Goal: Communication & Community: Answer question/provide support

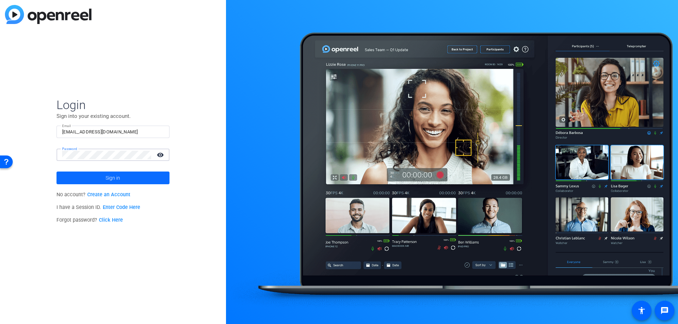
click at [78, 175] on span at bounding box center [113, 178] width 113 height 17
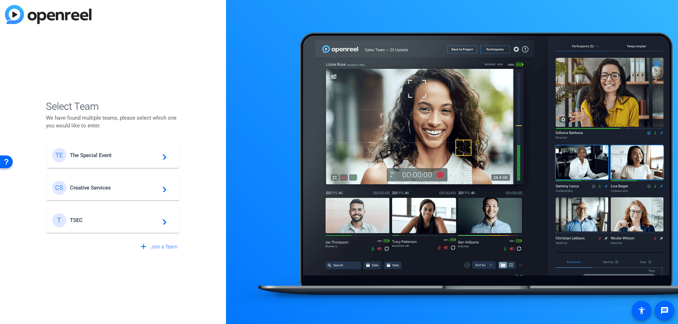
click at [89, 216] on div "T TSEC navigate_next" at bounding box center [113, 220] width 122 height 14
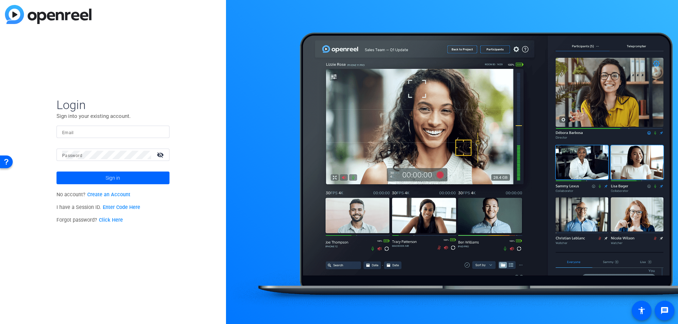
click at [102, 142] on mat-form-field "Email" at bounding box center [113, 137] width 113 height 23
click at [101, 134] on input "Email" at bounding box center [113, 132] width 102 height 8
type input "[EMAIL_ADDRESS][DOMAIN_NAME]"
click at [106, 180] on span "Sign in" at bounding box center [113, 178] width 14 height 18
click at [101, 129] on input "Email" at bounding box center [113, 132] width 102 height 8
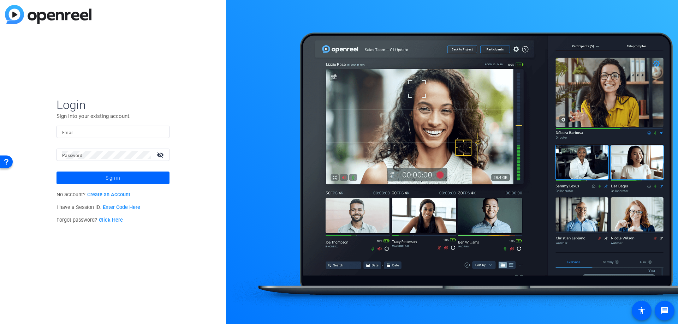
type input "hunter@specialeventco.com"
click at [115, 174] on span "Sign in" at bounding box center [113, 178] width 14 height 18
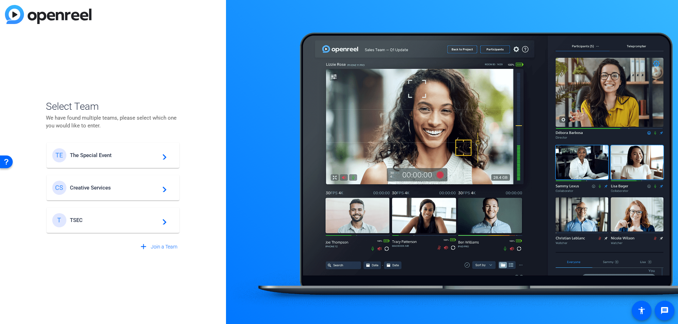
click at [114, 157] on span "The Special Event" at bounding box center [114, 155] width 88 height 6
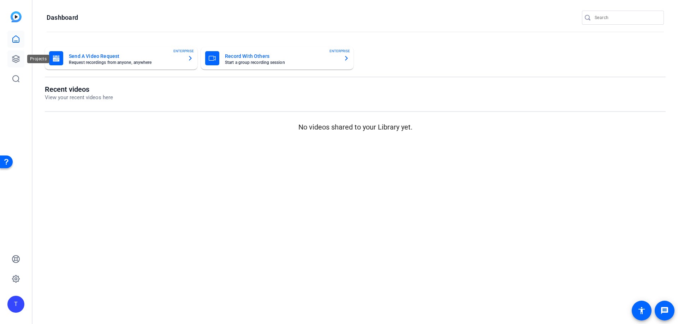
click at [11, 58] on link at bounding box center [15, 59] width 17 height 17
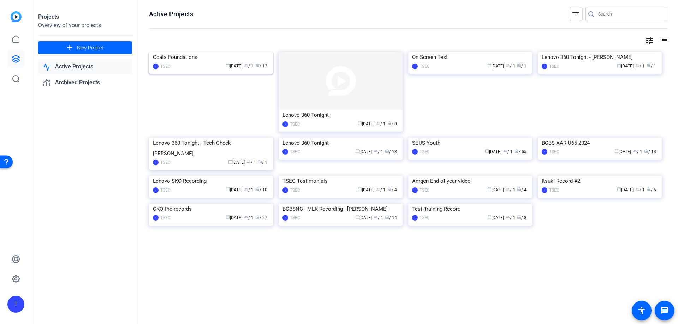
click at [195, 52] on img at bounding box center [211, 52] width 124 height 0
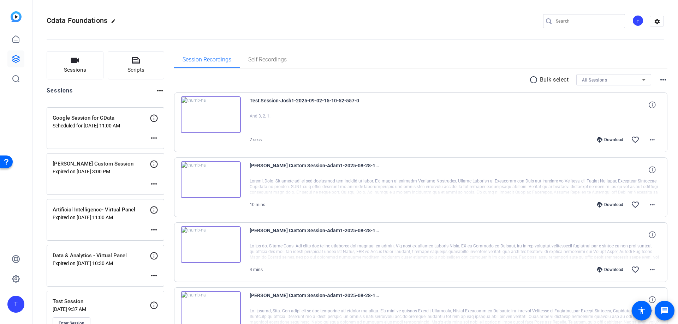
click at [154, 135] on mat-icon "more_horiz" at bounding box center [154, 138] width 8 height 8
click at [167, 147] on span "Edit Session" at bounding box center [171, 149] width 32 height 8
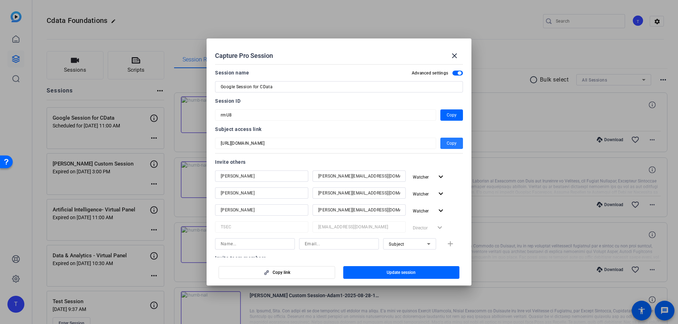
click at [451, 140] on span "Copy" at bounding box center [452, 143] width 10 height 8
click at [452, 145] on span "Copy" at bounding box center [452, 143] width 10 height 8
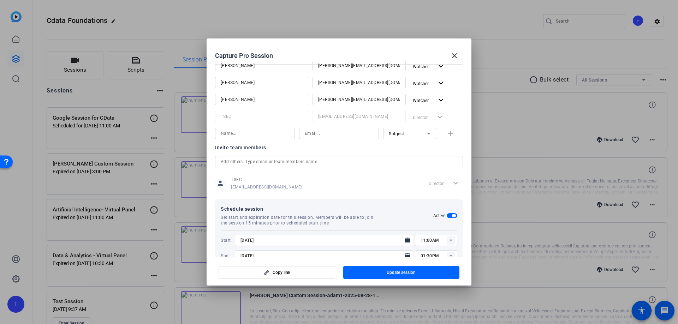
scroll to position [128, 0]
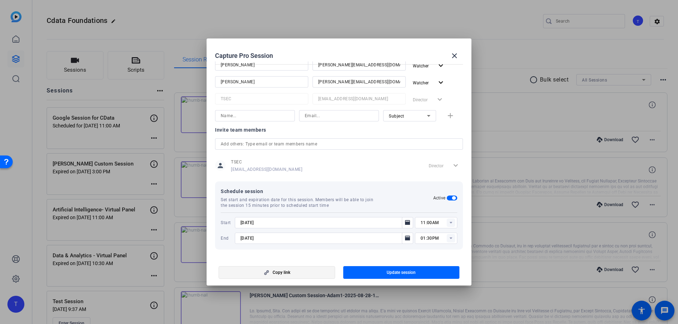
click at [285, 271] on span "Copy link" at bounding box center [282, 273] width 18 height 6
click at [289, 273] on span "Copy link" at bounding box center [282, 273] width 18 height 6
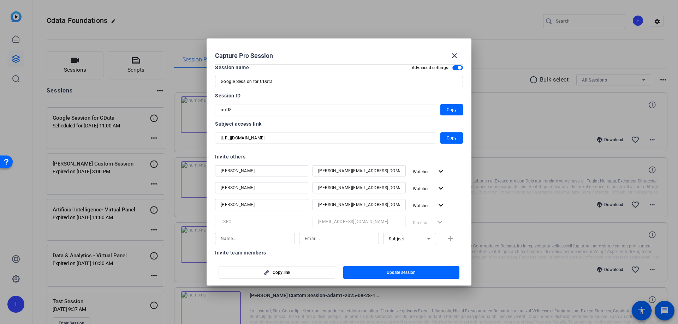
scroll to position [0, 0]
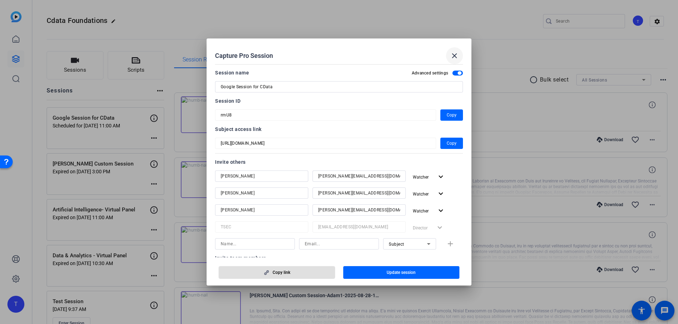
click at [457, 58] on mat-icon "close" at bounding box center [455, 56] width 8 height 8
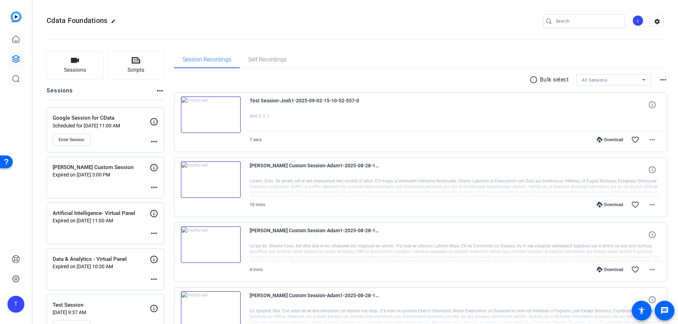
click at [151, 140] on mat-icon "more_horiz" at bounding box center [154, 141] width 8 height 8
click at [165, 148] on span "Edit Session" at bounding box center [171, 152] width 32 height 8
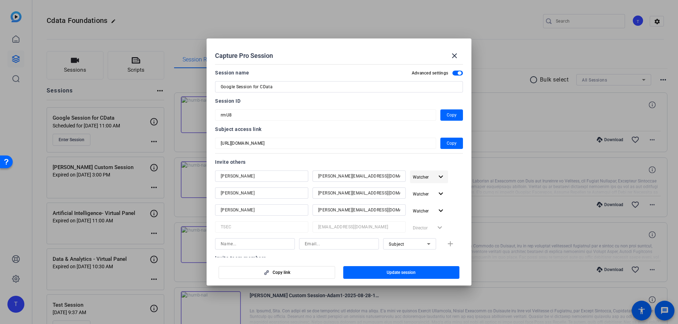
click at [440, 179] on mat-icon "expand_more" at bounding box center [441, 177] width 9 height 9
click at [440, 179] on div at bounding box center [339, 162] width 678 height 324
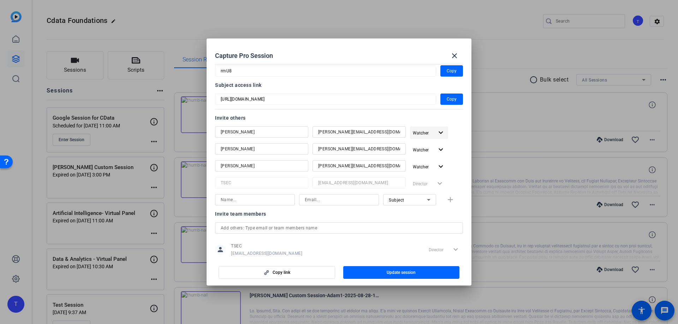
scroll to position [44, 0]
click at [453, 58] on mat-icon "close" at bounding box center [455, 56] width 8 height 8
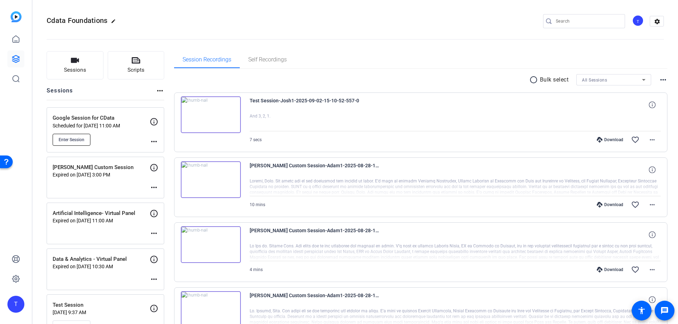
click at [74, 138] on span "Enter Session" at bounding box center [72, 140] width 26 height 6
click at [17, 59] on icon at bounding box center [16, 59] width 8 height 8
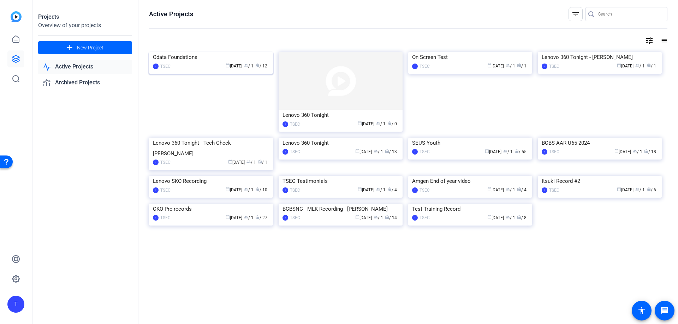
click at [184, 52] on img at bounding box center [211, 52] width 124 height 0
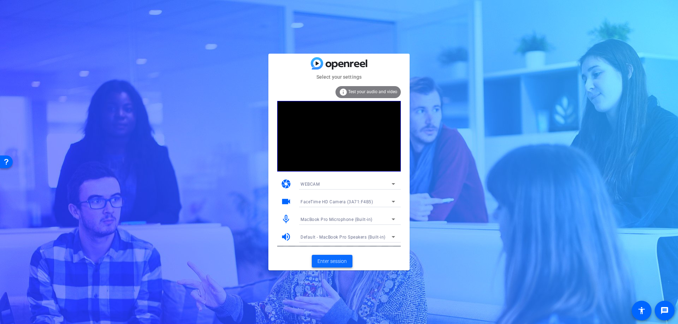
click at [334, 260] on span "Enter session" at bounding box center [332, 261] width 29 height 7
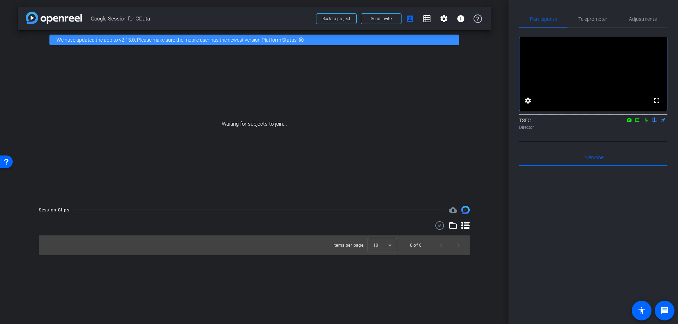
click at [648, 123] on icon at bounding box center [647, 120] width 6 height 5
click at [369, 18] on span at bounding box center [381, 18] width 40 height 17
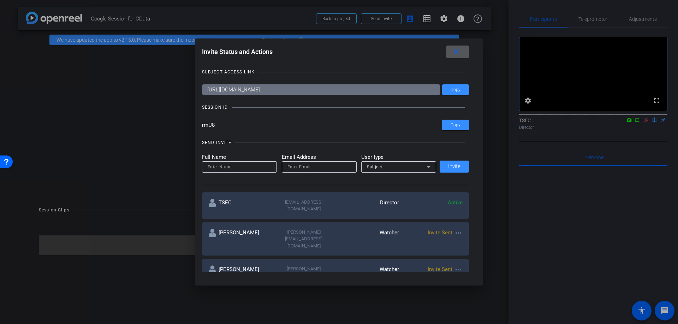
click at [460, 229] on mat-icon "more_horiz" at bounding box center [458, 233] width 8 height 8
click at [466, 245] on span "Re-Send Invite" at bounding box center [486, 247] width 53 height 8
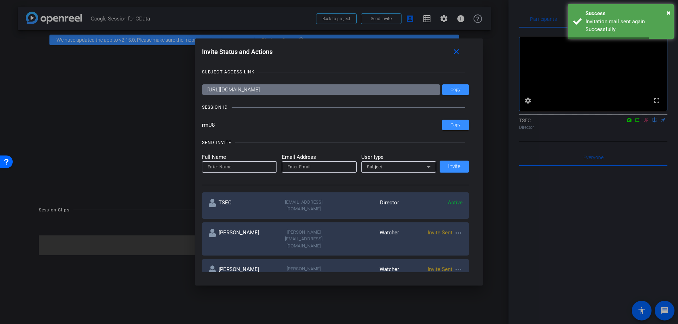
click at [458, 266] on mat-icon "more_horiz" at bounding box center [458, 270] width 8 height 8
click at [465, 271] on span "Re-Send Invite" at bounding box center [486, 272] width 53 height 8
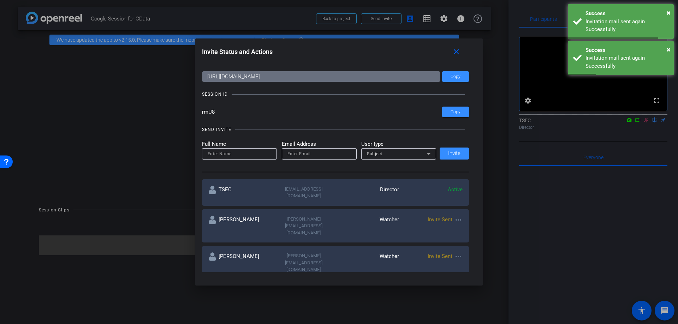
scroll to position [14, 0]
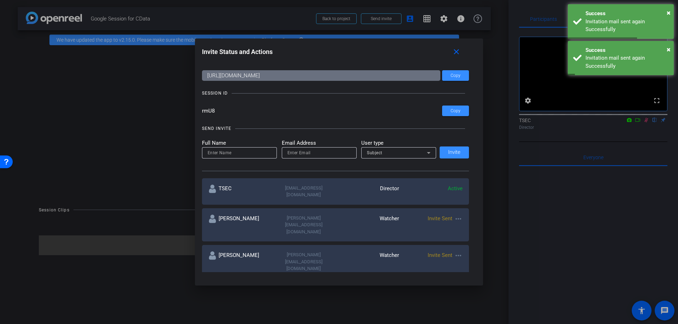
click at [461, 289] on mat-icon "more_horiz" at bounding box center [458, 293] width 8 height 8
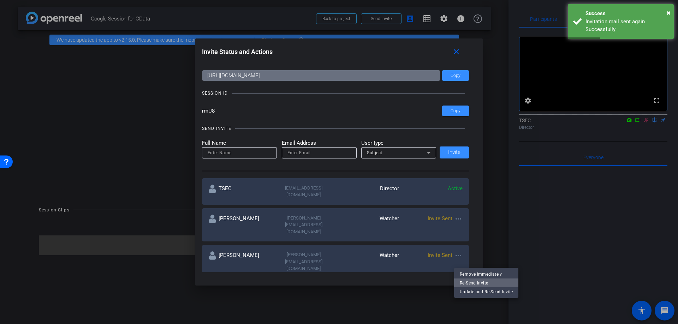
click at [466, 280] on span "Re-Send Invite" at bounding box center [486, 283] width 53 height 8
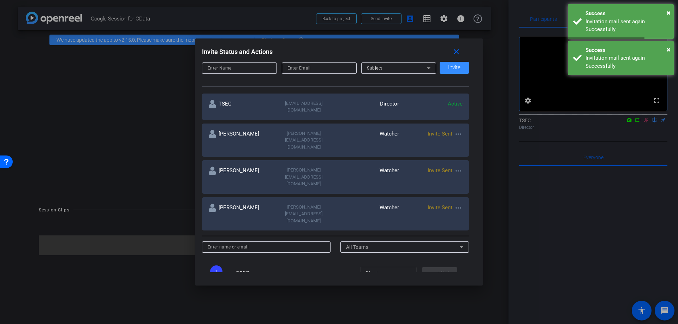
scroll to position [99, 0]
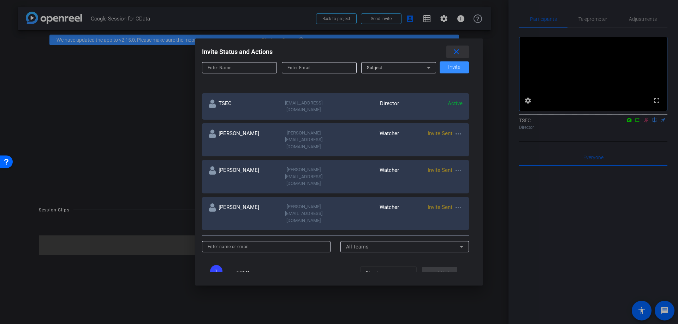
click at [0, 0] on mat-icon "close" at bounding box center [0, 0] width 0 height 0
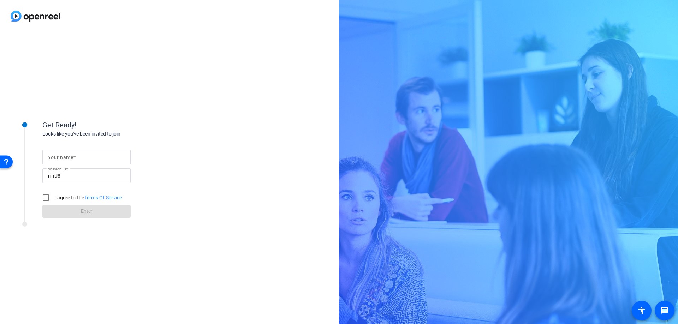
click at [59, 155] on mat-label "Your name" at bounding box center [60, 158] width 25 height 6
click at [59, 155] on input "Your name" at bounding box center [86, 157] width 77 height 8
type input "Kevin Moore"
click at [45, 196] on input "I agree to the Terms Of Service" at bounding box center [46, 198] width 14 height 14
checkbox input "true"
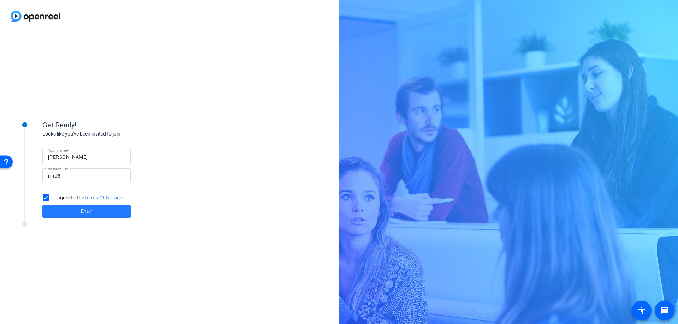
click at [59, 211] on span at bounding box center [86, 211] width 88 height 17
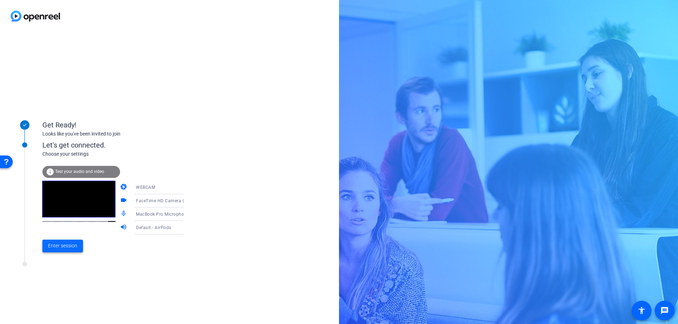
click at [69, 249] on span "Enter session" at bounding box center [62, 245] width 29 height 7
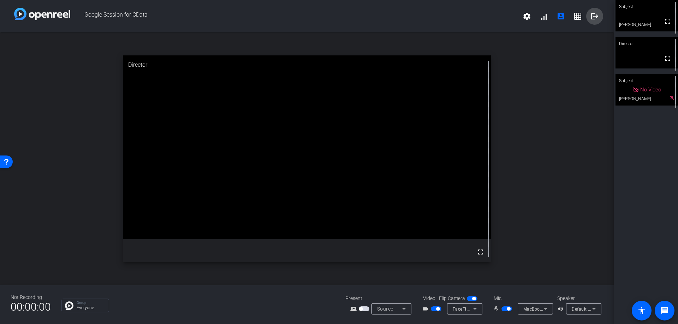
click at [592, 19] on mat-icon "logout" at bounding box center [595, 16] width 8 height 8
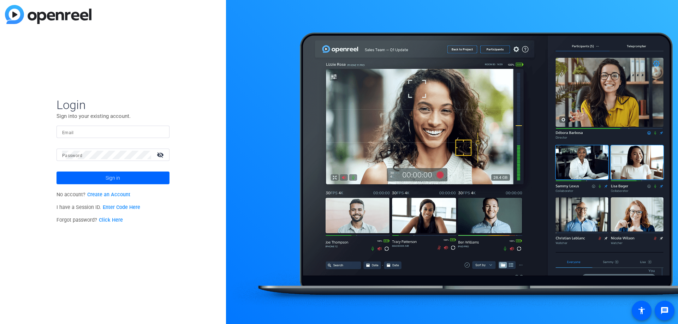
click at [87, 130] on input "Email" at bounding box center [113, 132] width 102 height 8
type input "[EMAIL_ADDRESS][DOMAIN_NAME]"
click at [144, 181] on span at bounding box center [113, 178] width 113 height 17
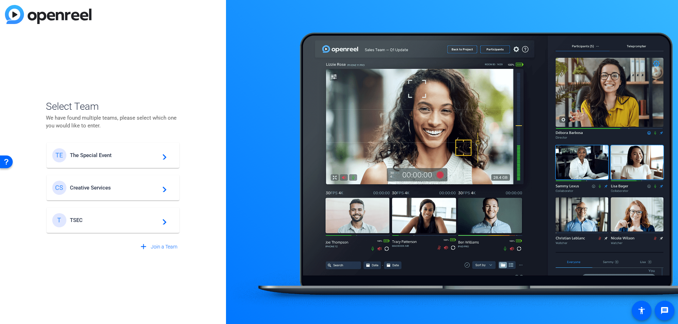
click at [121, 157] on span "The Special Event" at bounding box center [114, 155] width 88 height 6
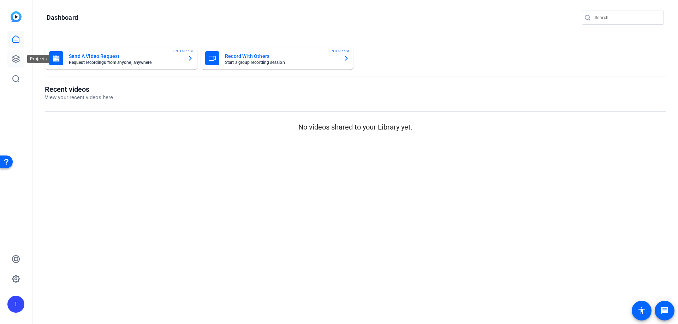
click at [18, 63] on link at bounding box center [15, 59] width 17 height 17
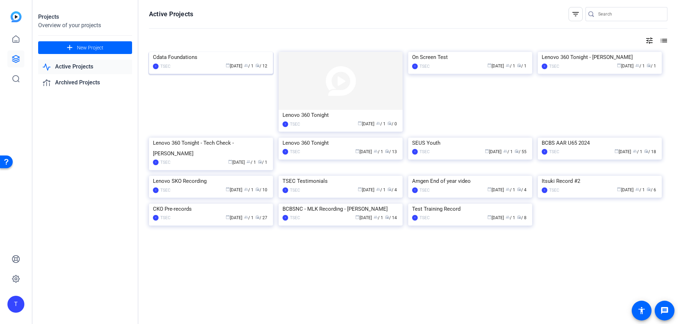
click at [239, 63] on div "Cdata Foundations" at bounding box center [211, 57] width 116 height 11
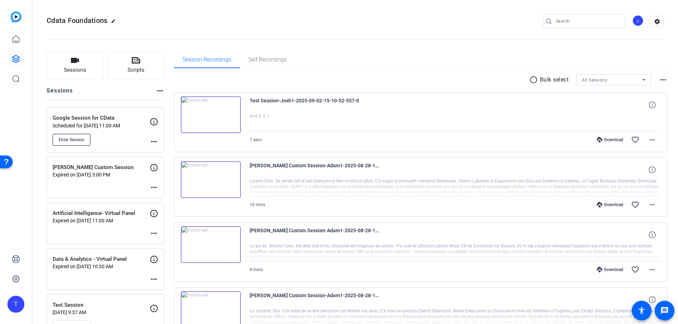
click at [80, 137] on span "Enter Session" at bounding box center [72, 140] width 26 height 6
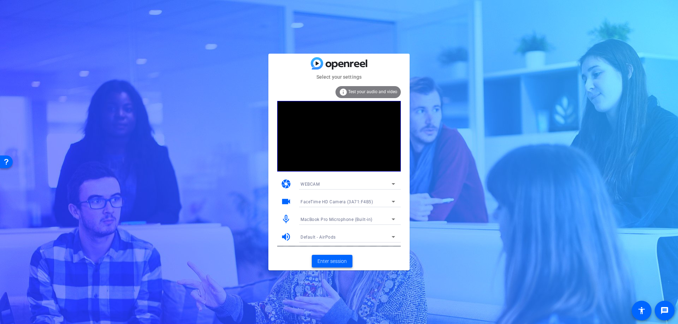
click at [331, 267] on span at bounding box center [332, 261] width 41 height 17
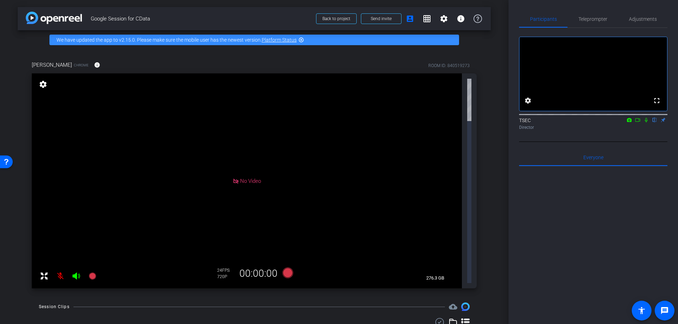
click at [57, 269] on mat-icon at bounding box center [60, 276] width 14 height 14
click at [58, 269] on mat-icon at bounding box center [60, 276] width 14 height 14
click at [375, 19] on span "Send invite" at bounding box center [381, 19] width 21 height 6
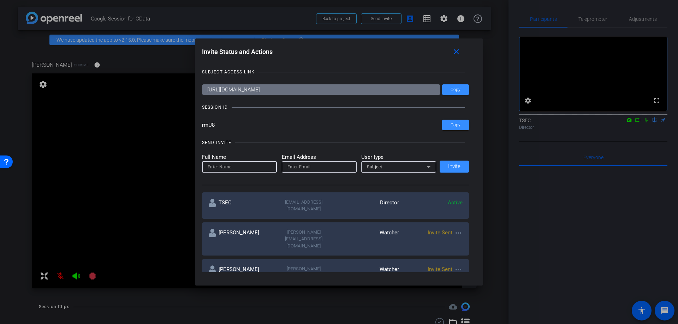
click at [230, 167] on input at bounding box center [240, 167] width 64 height 8
paste input "[PERSON_NAME] ([PERSON_NAME][EMAIL_ADDRESS][DOMAIN_NAME]"
drag, startPoint x: 230, startPoint y: 167, endPoint x: 277, endPoint y: 172, distance: 47.6
click at [277, 172] on form "Full Name [PERSON_NAME] ([PERSON_NAME][EMAIL_ADDRESS][DOMAIN_NAME] Email Addres…" at bounding box center [319, 162] width 235 height 19
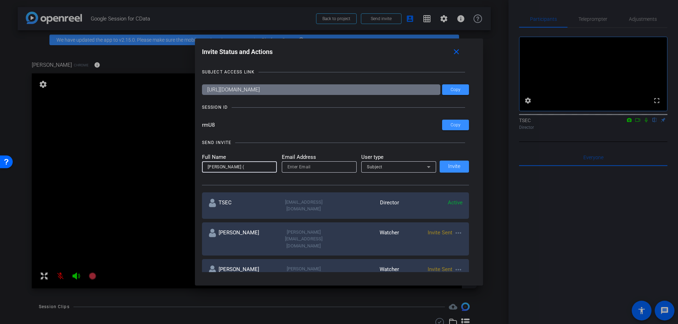
scroll to position [0, 0]
type input "[PERSON_NAME]"
click at [299, 169] on input "email" at bounding box center [320, 167] width 64 height 8
paste input "[EMAIL_ADDRESS][DOMAIN_NAME]"
type input "[EMAIL_ADDRESS][DOMAIN_NAME]"
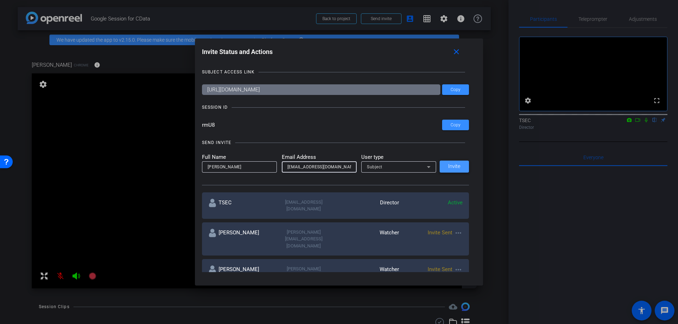
click at [458, 167] on span "Invite" at bounding box center [454, 166] width 12 height 5
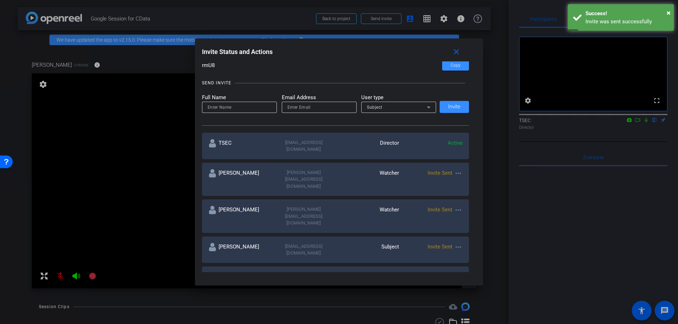
scroll to position [58, 0]
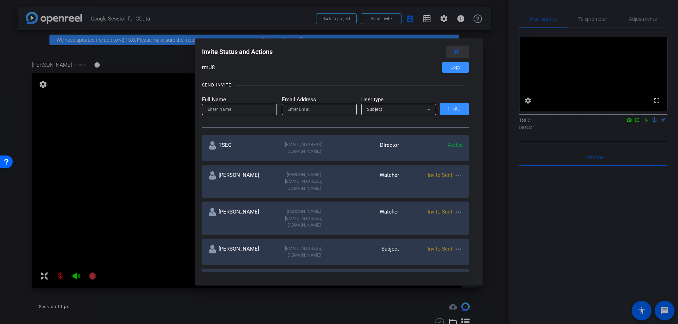
click at [453, 52] on mat-icon "close" at bounding box center [456, 52] width 9 height 9
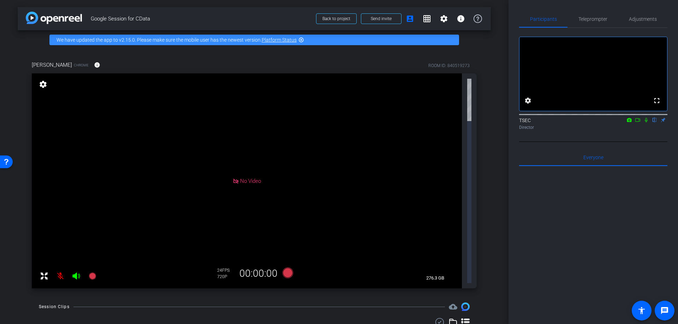
click at [234, 178] on icon at bounding box center [236, 181] width 6 height 6
click at [648, 123] on icon at bounding box center [647, 120] width 6 height 5
click at [635, 123] on icon at bounding box center [638, 120] width 6 height 5
click at [646, 123] on icon at bounding box center [647, 120] width 6 height 5
click at [647, 123] on icon at bounding box center [647, 120] width 4 height 5
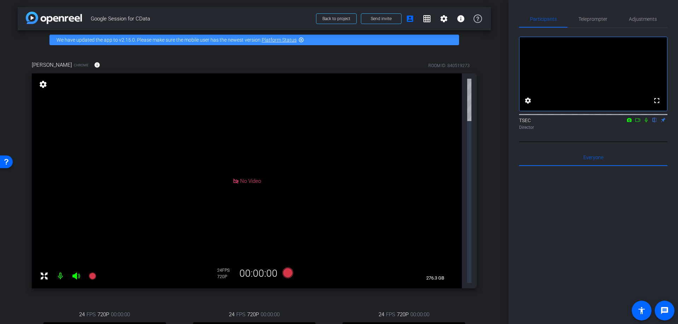
click at [642, 18] on span "Adjustments" at bounding box center [643, 19] width 28 height 5
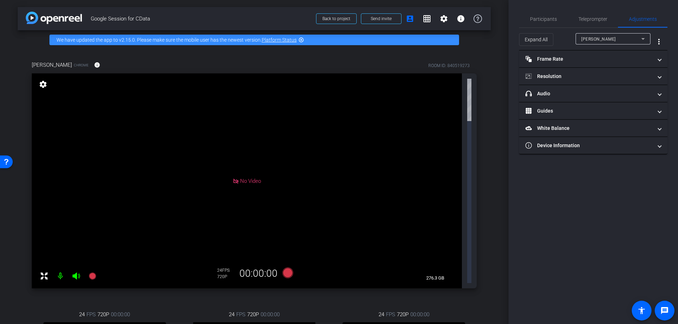
click at [610, 33] on div "[PERSON_NAME]" at bounding box center [614, 38] width 64 height 11
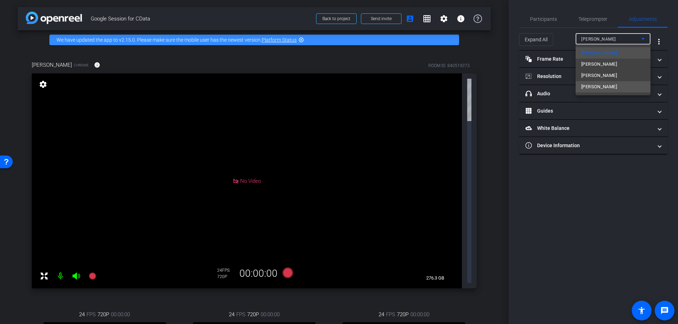
click at [594, 87] on span "[PERSON_NAME]" at bounding box center [600, 87] width 36 height 8
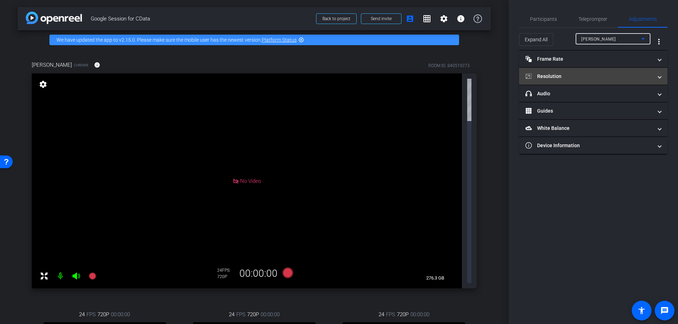
click at [589, 75] on mat-panel-title "Resolution" at bounding box center [589, 76] width 127 height 7
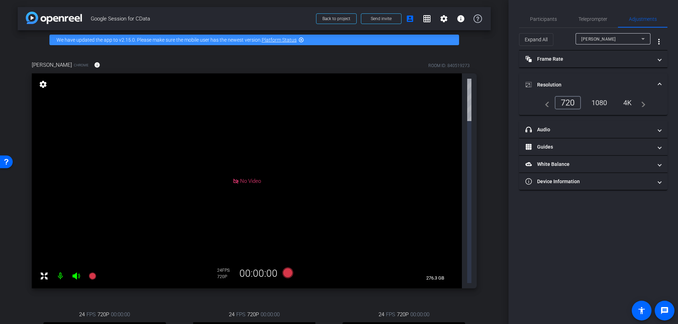
click at [599, 101] on div "1080" at bounding box center [600, 103] width 27 height 12
click at [623, 104] on div "4K" at bounding box center [628, 103] width 19 height 12
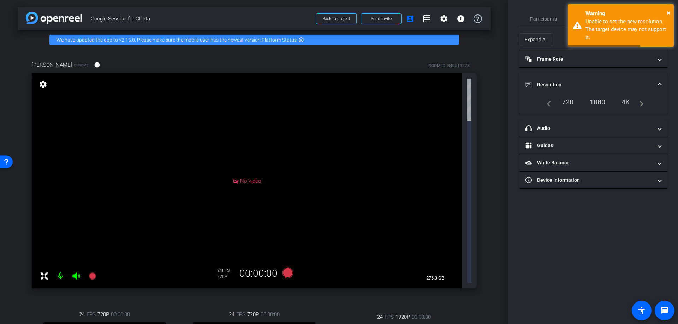
click at [602, 102] on div "1080" at bounding box center [598, 102] width 27 height 12
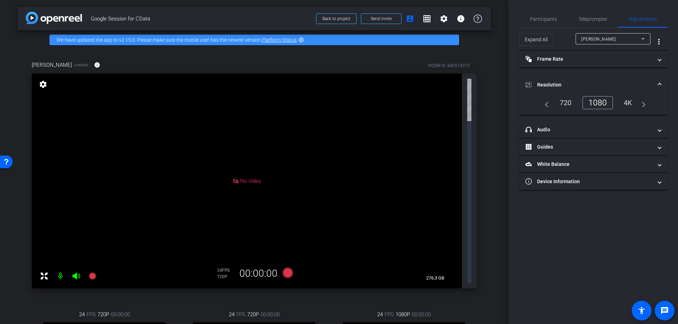
click at [576, 132] on mat-panel-title "headphone icon Audio" at bounding box center [589, 129] width 127 height 7
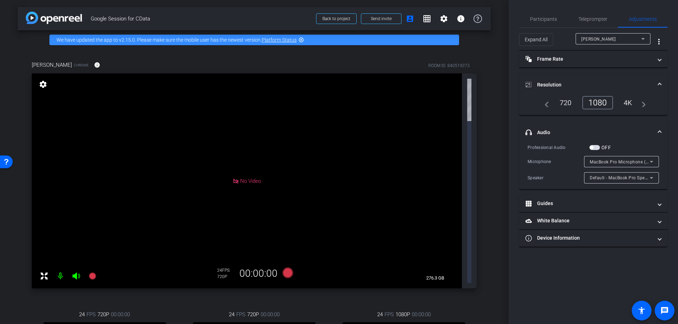
click at [595, 147] on span "button" at bounding box center [595, 147] width 11 height 5
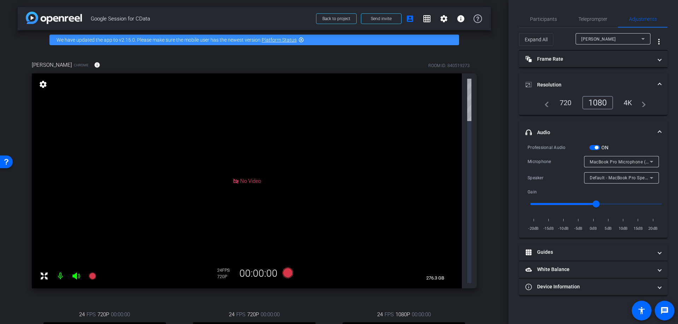
click at [605, 83] on mat-panel-title "Resolution" at bounding box center [589, 84] width 127 height 7
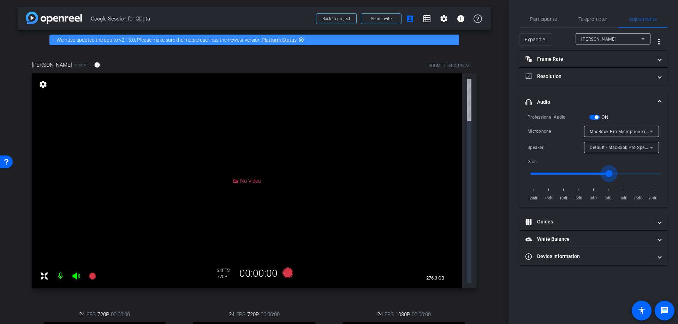
type input "1.2"
click at [607, 175] on input "range" at bounding box center [596, 174] width 146 height 16
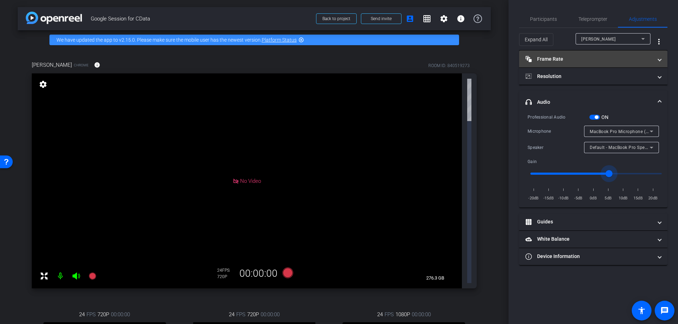
click at [602, 64] on mat-expansion-panel-header "Frame Rate Frame Rate" at bounding box center [593, 59] width 148 height 17
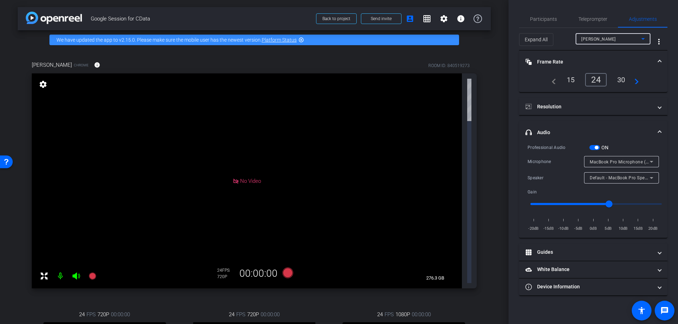
click at [607, 37] on span "Philip Stephens" at bounding box center [599, 39] width 35 height 5
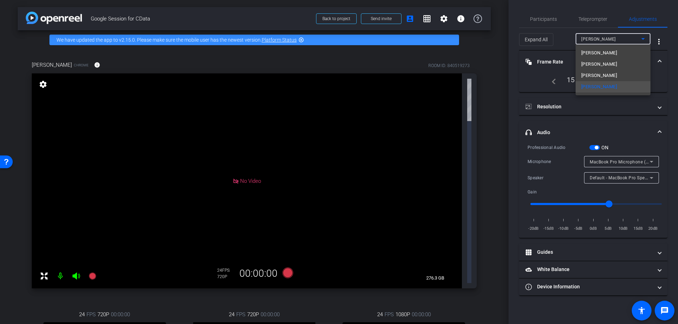
click at [595, 72] on span "Mike Albritton" at bounding box center [600, 75] width 36 height 8
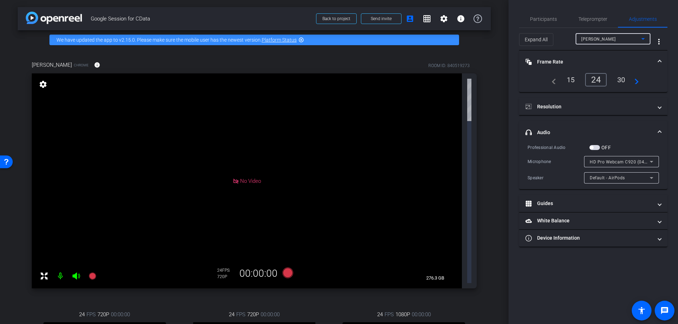
click at [594, 146] on span "button" at bounding box center [595, 147] width 11 height 5
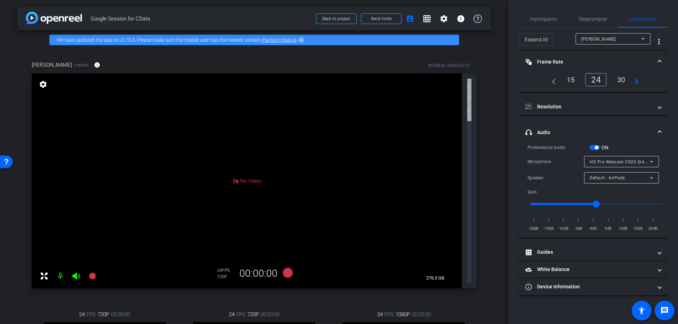
click at [596, 148] on span "button" at bounding box center [597, 148] width 4 height 4
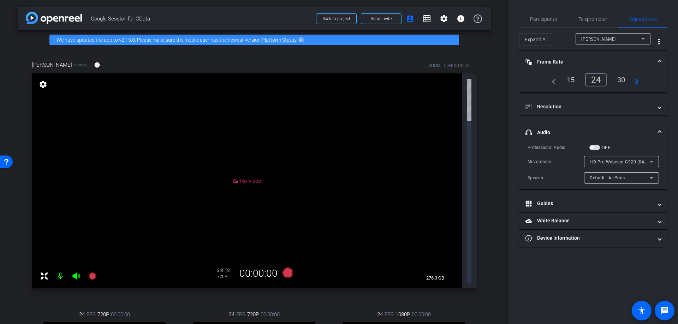
click at [61, 269] on mat-icon at bounding box center [60, 276] width 14 height 14
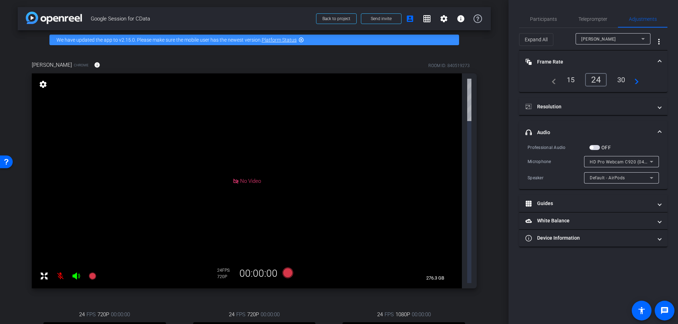
click at [618, 41] on div "Mike Albritton" at bounding box center [612, 39] width 60 height 9
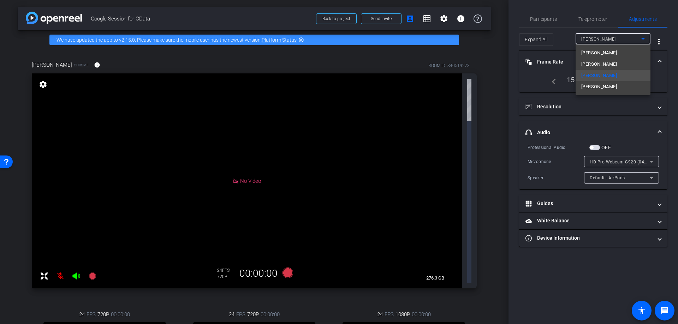
click at [578, 106] on div at bounding box center [339, 162] width 678 height 324
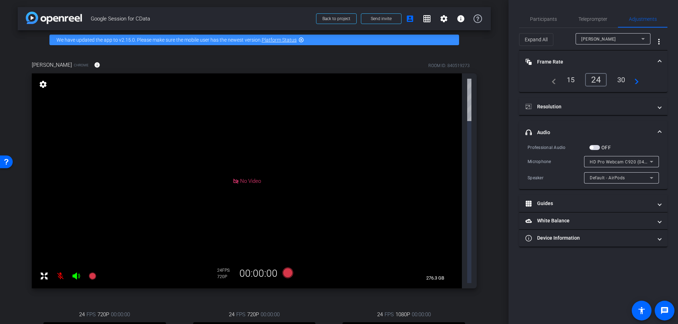
click at [578, 106] on mat-panel-title "Resolution" at bounding box center [589, 106] width 127 height 7
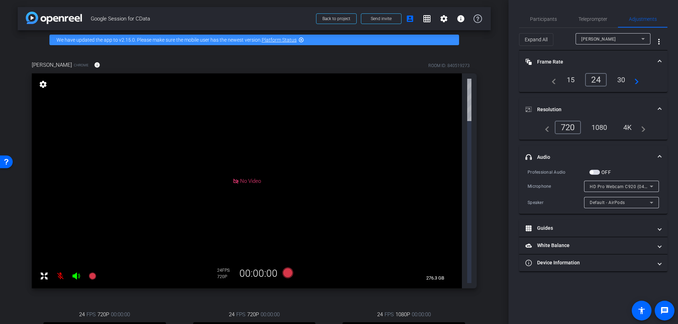
click at [594, 126] on div "1080" at bounding box center [600, 128] width 27 height 12
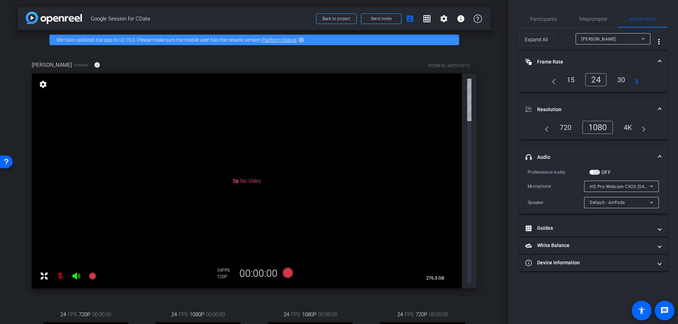
click at [596, 171] on span "button" at bounding box center [595, 172] width 11 height 5
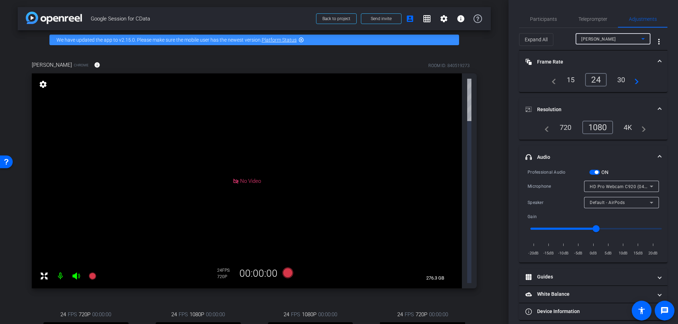
click at [607, 41] on span "Mike Albritton" at bounding box center [599, 39] width 35 height 5
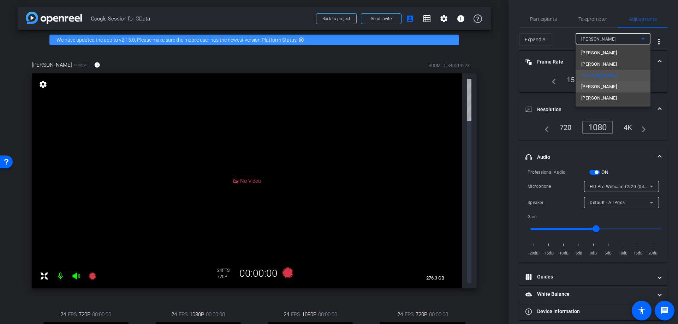
click at [603, 85] on span "[PERSON_NAME]" at bounding box center [600, 87] width 36 height 8
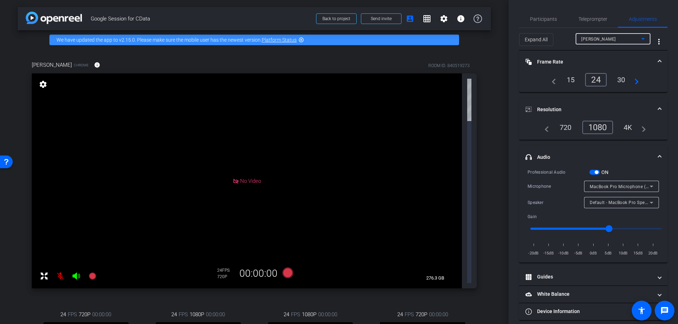
click at [601, 38] on span "[PERSON_NAME]" at bounding box center [599, 39] width 35 height 5
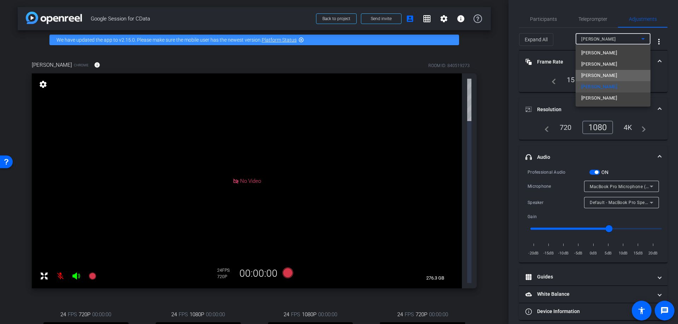
click at [599, 75] on span "Mike Albritton" at bounding box center [600, 75] width 36 height 8
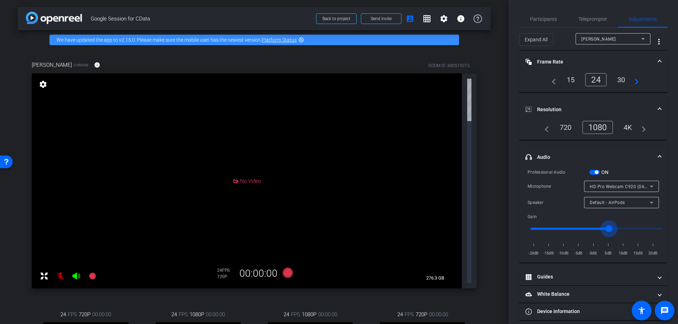
type input "1.2"
click at [609, 230] on input "range" at bounding box center [596, 229] width 146 height 16
click at [443, 21] on mat-icon "settings" at bounding box center [444, 18] width 8 height 8
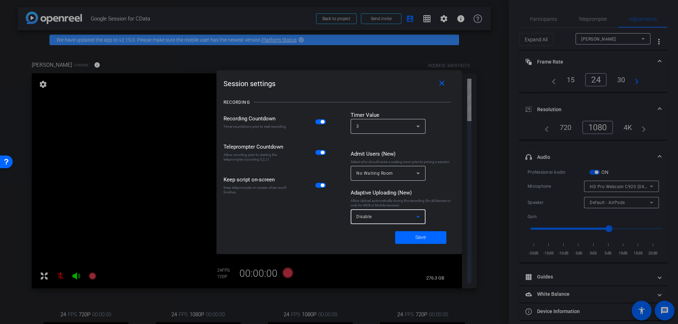
click at [390, 218] on div "Disable" at bounding box center [387, 216] width 60 height 9
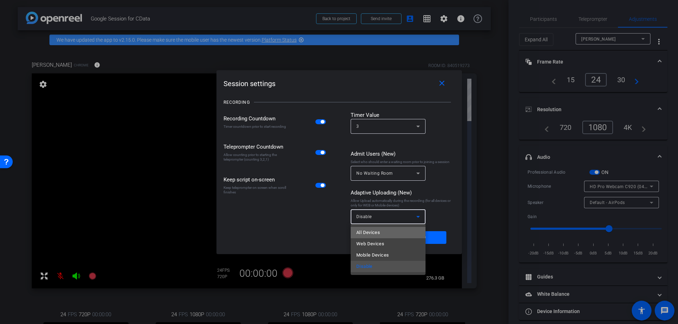
click at [381, 237] on mat-option "All Devices" at bounding box center [388, 232] width 75 height 11
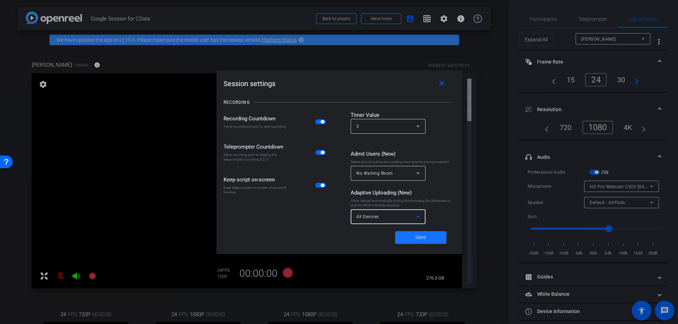
click at [409, 237] on span at bounding box center [420, 237] width 51 height 17
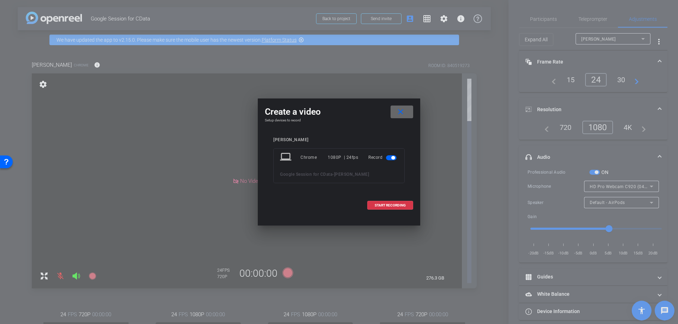
click at [399, 113] on mat-icon "close" at bounding box center [400, 112] width 9 height 9
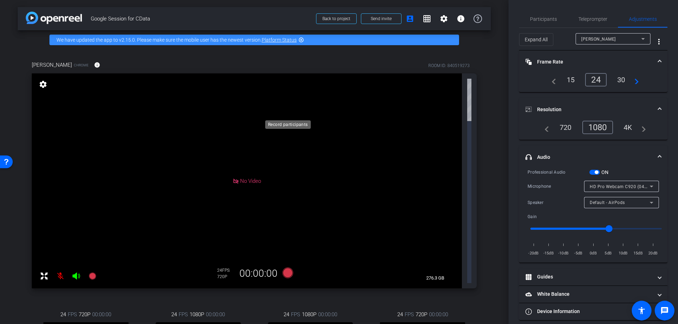
click at [290, 267] on icon at bounding box center [287, 273] width 17 height 13
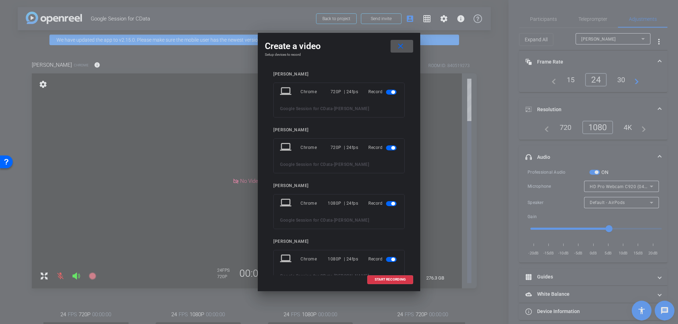
click at [391, 93] on span "button" at bounding box center [391, 92] width 11 height 5
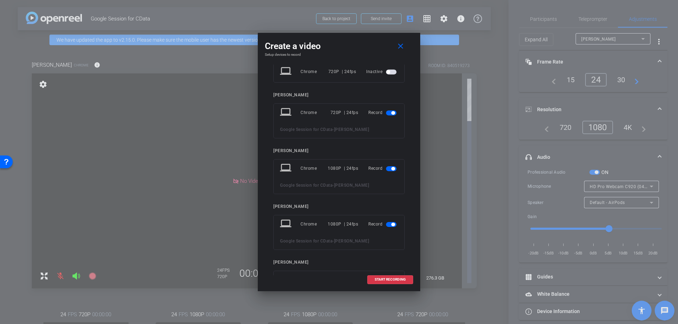
scroll to position [21, 0]
click at [389, 116] on mat-slide-toggle at bounding box center [392, 112] width 12 height 8
click at [390, 112] on span "button" at bounding box center [391, 112] width 11 height 5
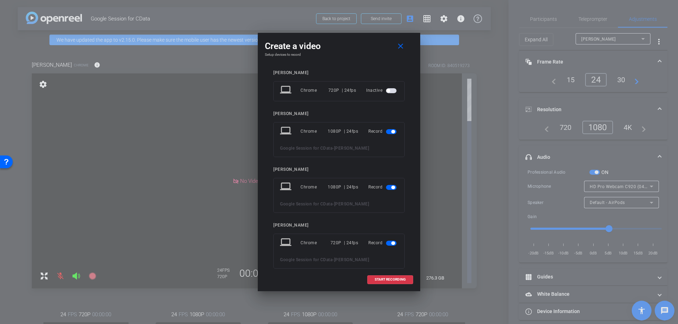
scroll to position [56, 0]
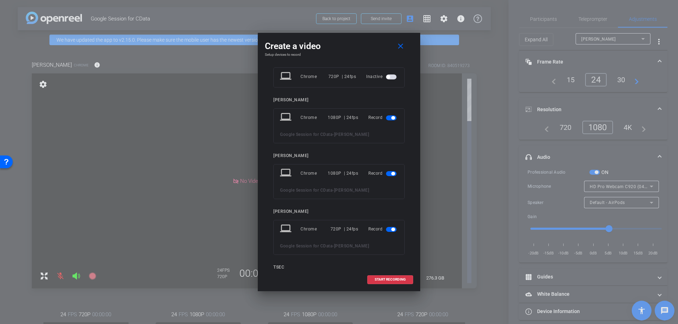
click at [390, 229] on span "button" at bounding box center [391, 229] width 11 height 5
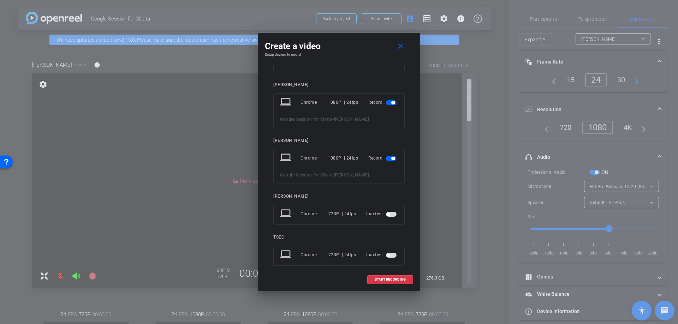
scroll to position [77, 0]
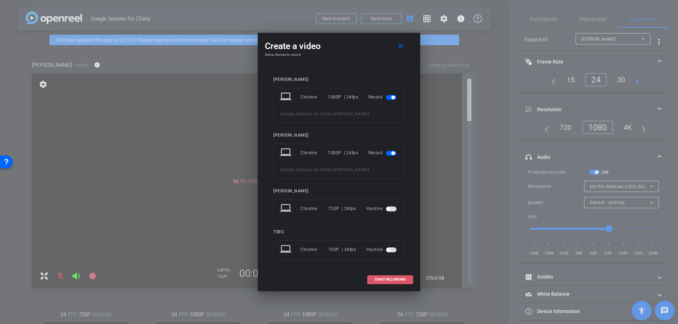
click at [392, 280] on span "START RECORDING" at bounding box center [390, 280] width 31 height 4
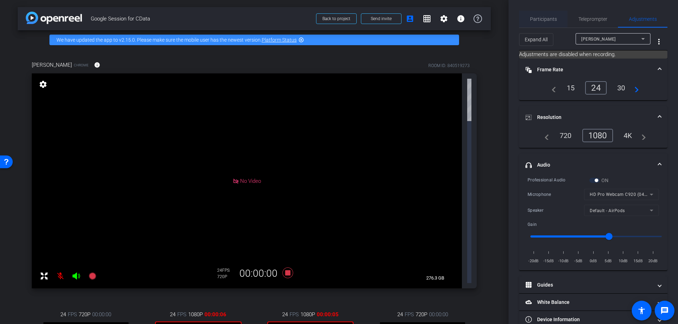
click at [543, 17] on span "Participants" at bounding box center [543, 19] width 27 height 5
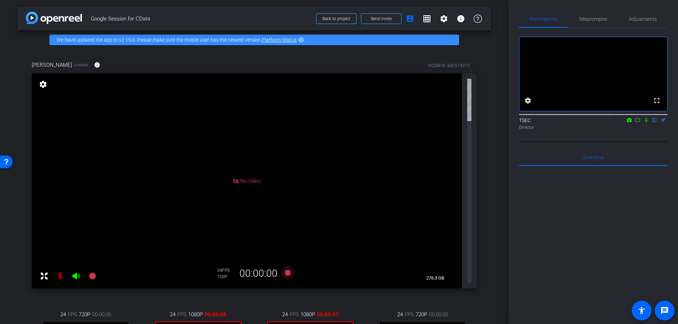
click at [647, 123] on icon at bounding box center [647, 120] width 6 height 5
click at [636, 123] on icon at bounding box center [638, 120] width 6 height 5
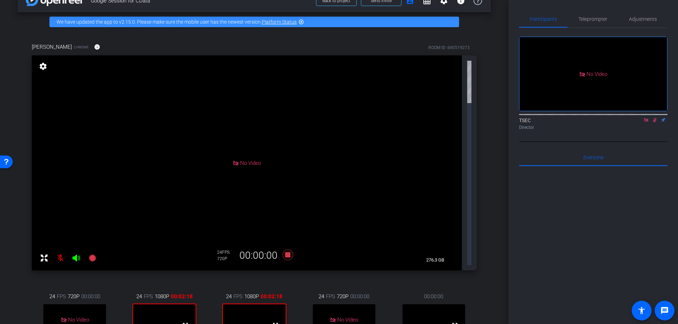
scroll to position [5, 0]
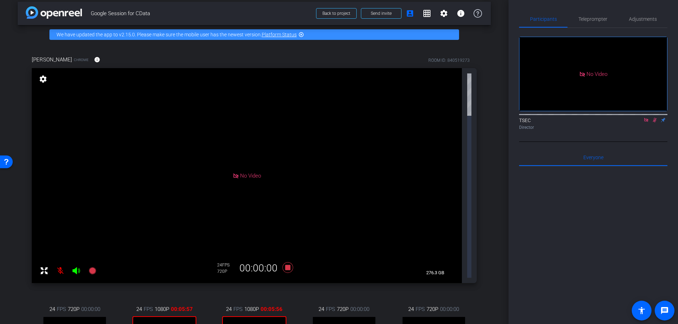
drag, startPoint x: 243, startPoint y: 228, endPoint x: 231, endPoint y: 234, distance: 12.8
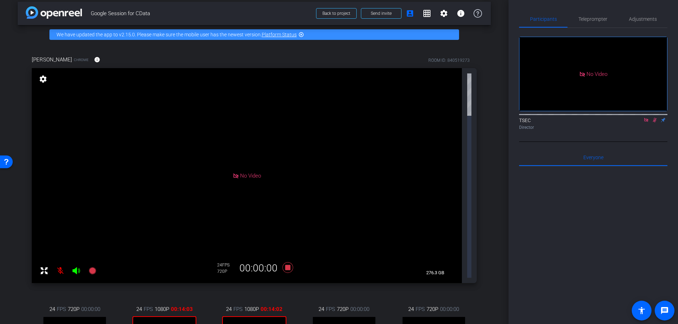
click at [287, 261] on icon at bounding box center [287, 267] width 17 height 13
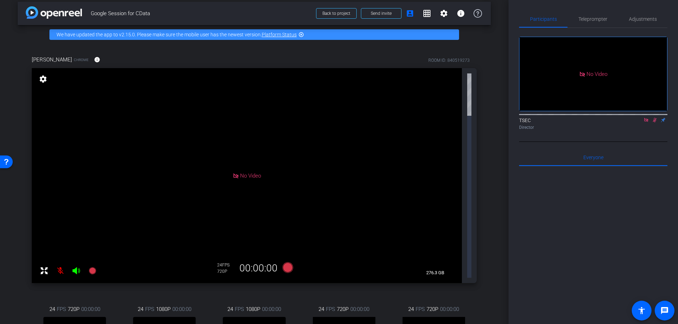
click at [653, 123] on icon at bounding box center [655, 120] width 6 height 5
click at [646, 122] on icon at bounding box center [646, 120] width 4 height 4
click at [656, 123] on mat-icon "flip" at bounding box center [655, 120] width 8 height 6
click at [644, 123] on icon at bounding box center [647, 120] width 6 height 5
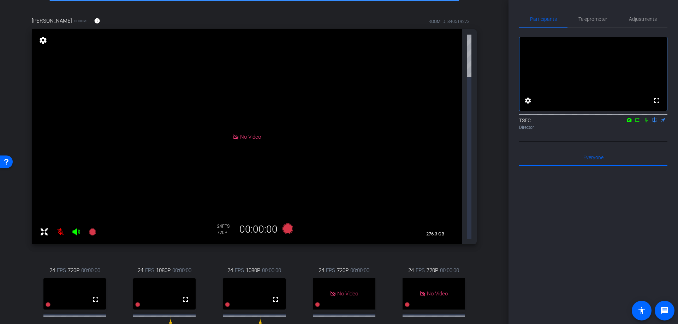
scroll to position [55, 0]
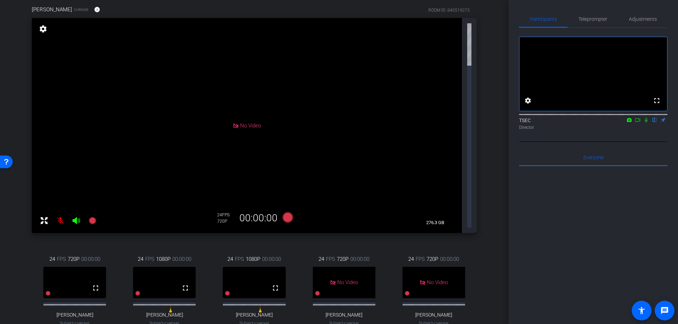
click at [646, 123] on icon at bounding box center [646, 120] width 3 height 5
click at [646, 123] on icon at bounding box center [647, 120] width 4 height 5
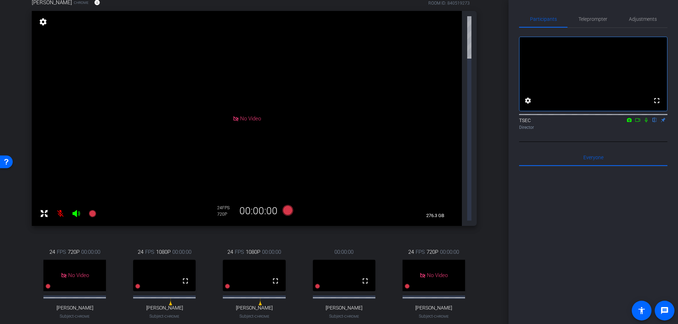
scroll to position [70, 0]
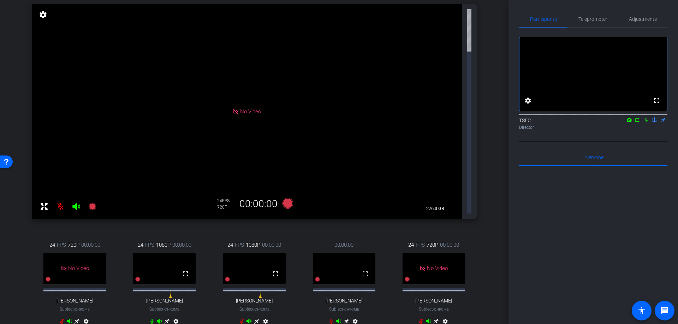
click at [175, 319] on mat-icon "settings" at bounding box center [176, 323] width 8 height 8
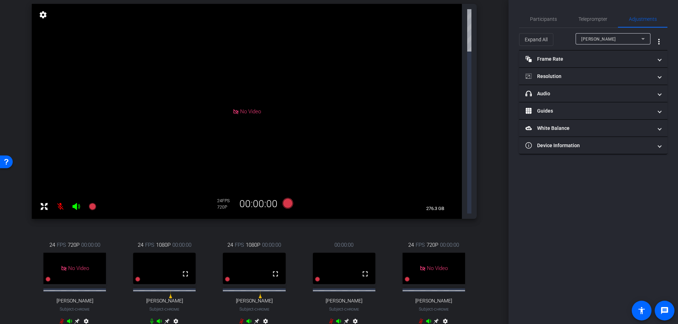
click at [176, 319] on mat-icon "settings" at bounding box center [176, 323] width 8 height 8
click at [561, 149] on mat-expansion-panel-header "Device Information" at bounding box center [593, 145] width 148 height 17
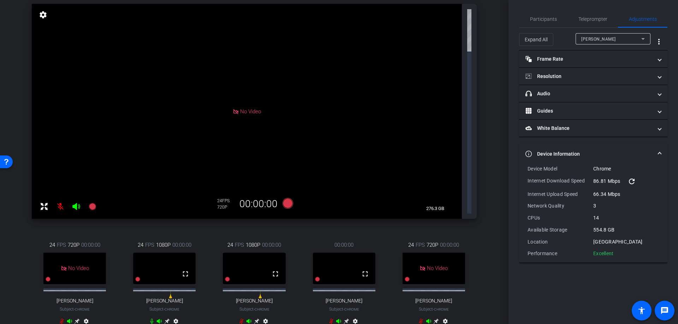
click at [561, 149] on mat-expansion-panel-header "Device Information" at bounding box center [593, 154] width 148 height 23
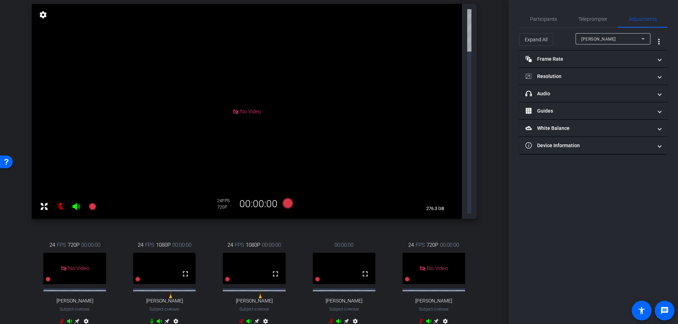
click at [610, 42] on div "Mike Albritton" at bounding box center [612, 39] width 60 height 9
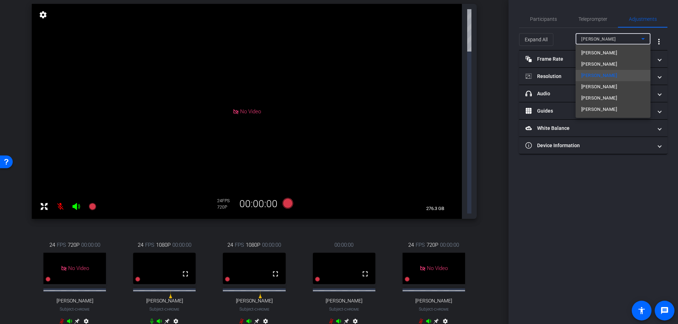
click at [597, 89] on span "[PERSON_NAME]" at bounding box center [600, 87] width 36 height 8
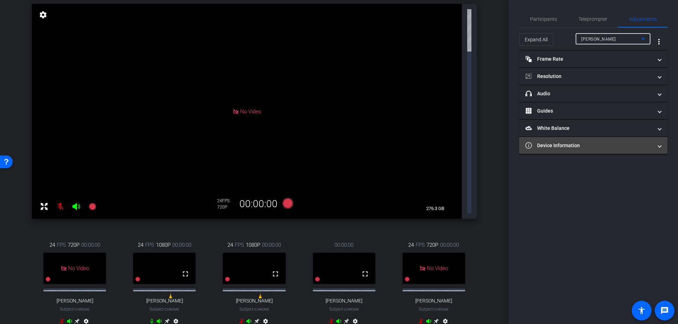
click at [555, 143] on mat-panel-title "Device Information" at bounding box center [589, 145] width 127 height 7
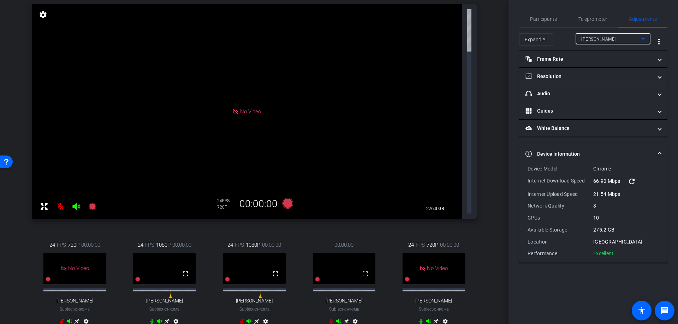
click at [620, 42] on div "[PERSON_NAME]" at bounding box center [612, 39] width 60 height 9
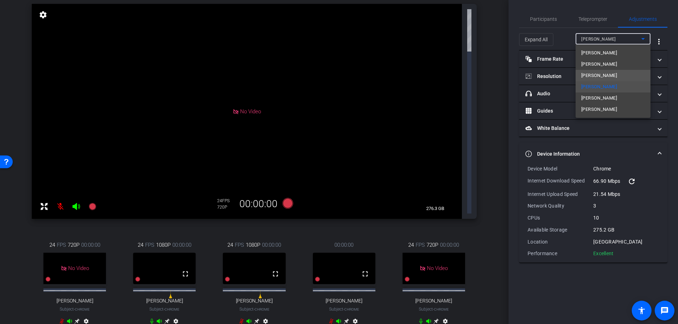
click at [606, 75] on span "Mike Albritton" at bounding box center [600, 75] width 36 height 8
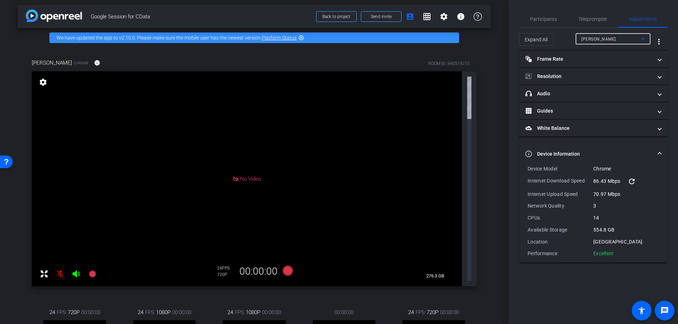
scroll to position [2, 0]
click at [548, 17] on span "Participants" at bounding box center [543, 19] width 27 height 5
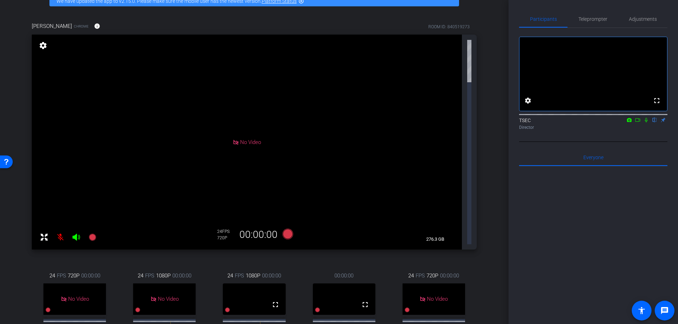
scroll to position [40, 0]
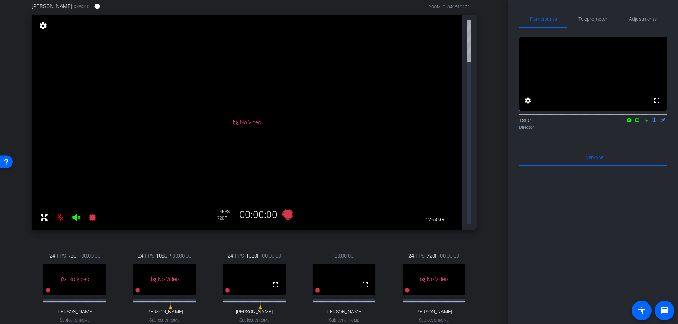
scroll to position [73, 0]
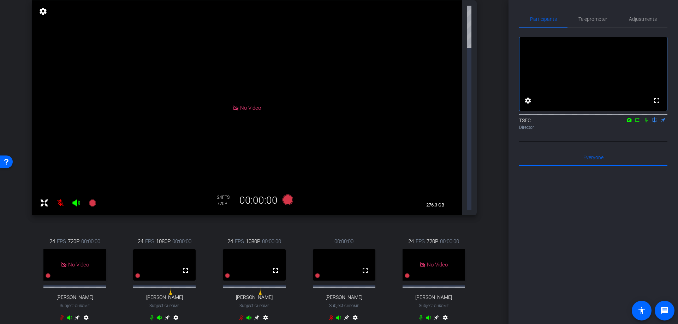
click at [446, 266] on div at bounding box center [339, 162] width 678 height 324
click at [243, 315] on icon at bounding box center [242, 318] width 6 height 6
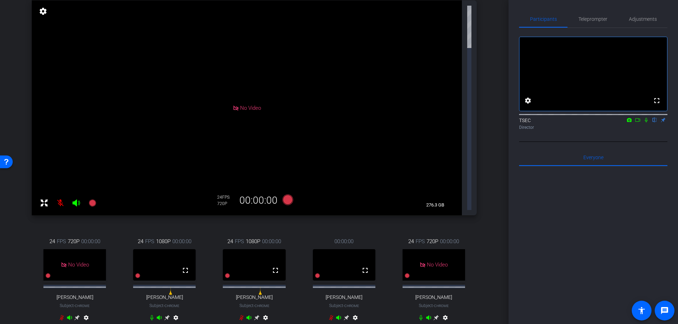
click at [648, 123] on icon at bounding box center [647, 120] width 6 height 5
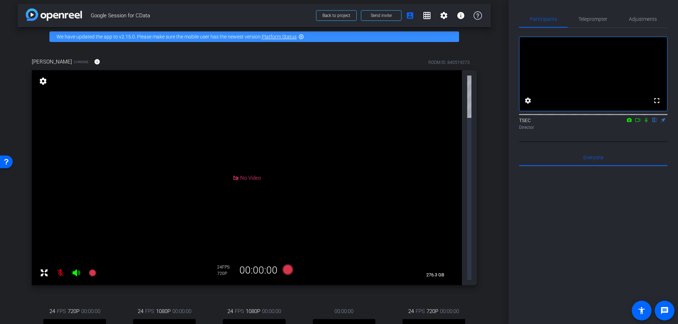
scroll to position [0, 0]
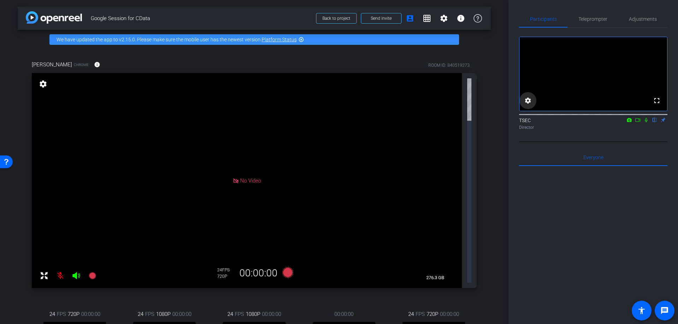
click at [529, 105] on mat-icon "settings" at bounding box center [528, 100] width 8 height 8
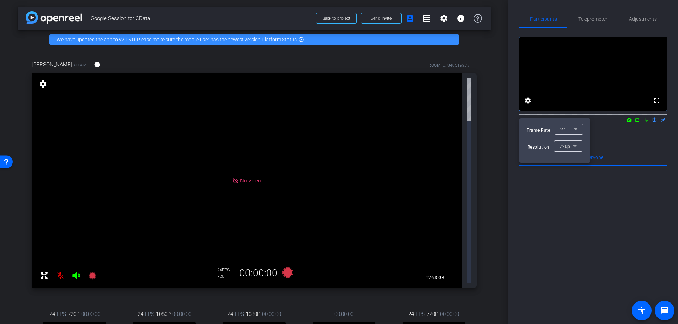
click at [525, 106] on div at bounding box center [339, 162] width 678 height 324
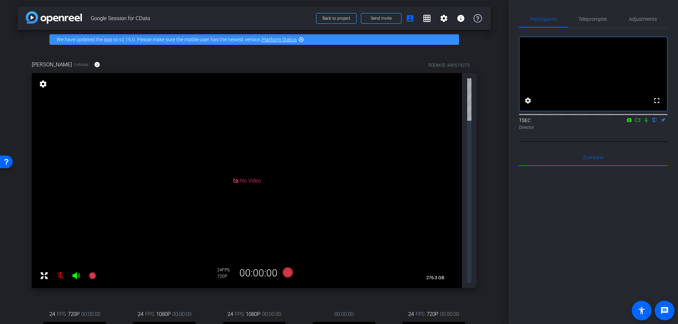
click at [289, 267] on icon at bounding box center [288, 272] width 11 height 11
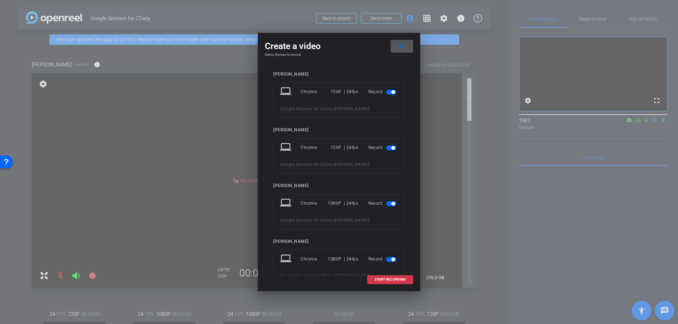
click at [390, 93] on span "button" at bounding box center [391, 92] width 11 height 5
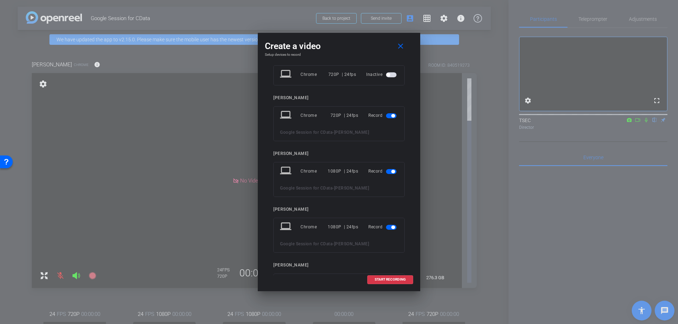
scroll to position [23, 0]
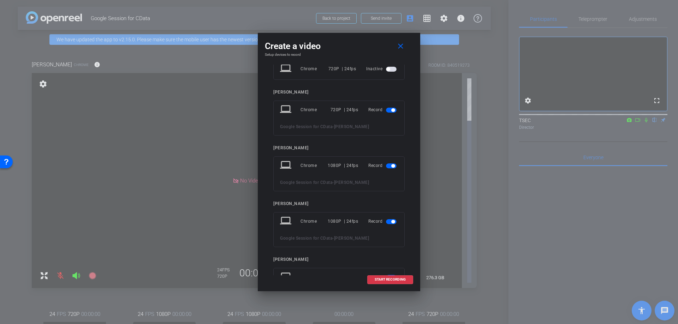
click at [390, 107] on mat-slide-toggle at bounding box center [392, 110] width 12 height 8
click at [390, 113] on mat-slide-toggle at bounding box center [392, 110] width 12 height 8
click at [391, 109] on span "button" at bounding box center [391, 110] width 11 height 5
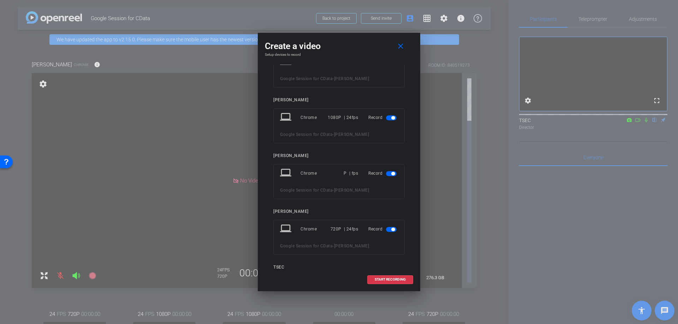
scroll to position [136, 0]
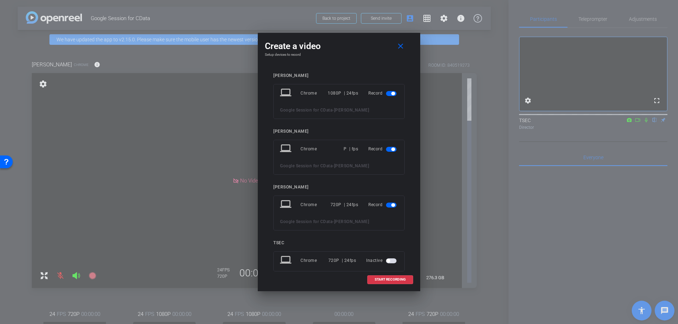
click at [389, 151] on span "button" at bounding box center [391, 149] width 11 height 5
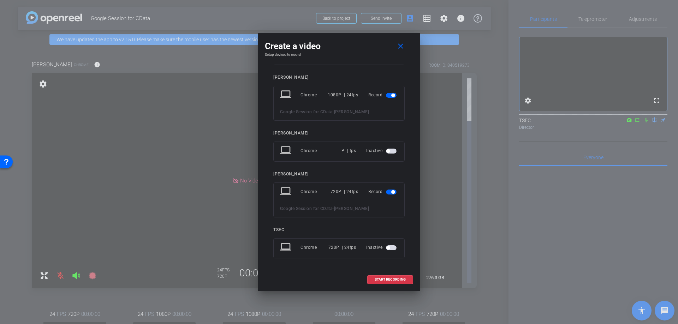
click at [393, 192] on span "button" at bounding box center [393, 192] width 4 height 4
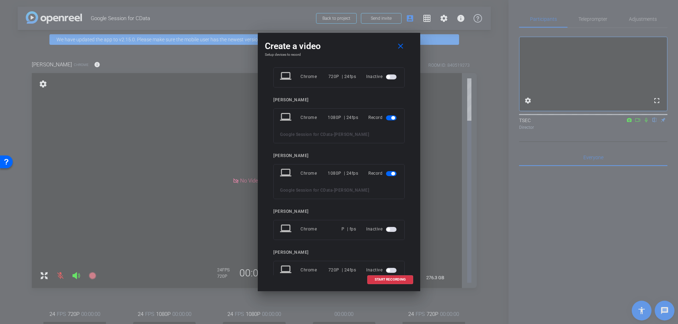
scroll to position [42, 0]
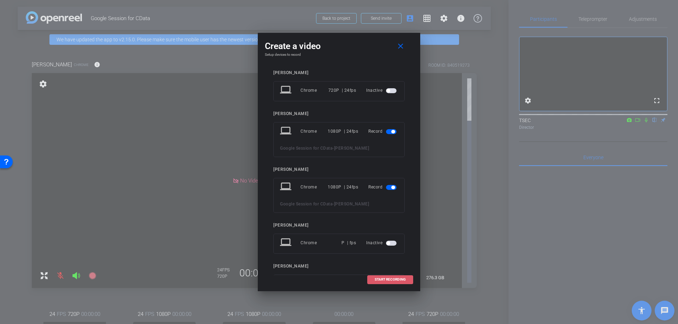
click at [391, 281] on span "START RECORDING" at bounding box center [390, 280] width 31 height 4
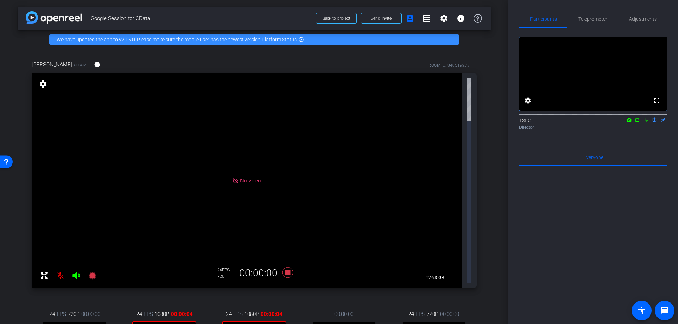
click at [646, 123] on icon at bounding box center [647, 120] width 6 height 5
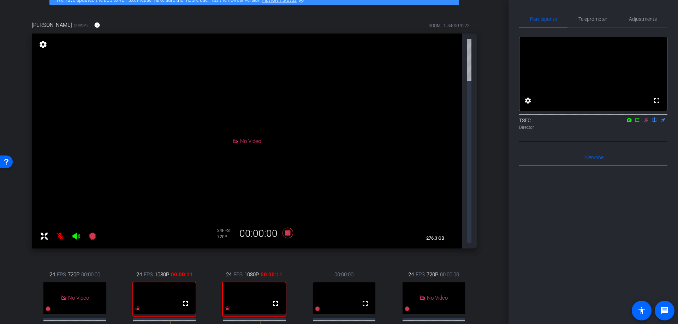
scroll to position [45, 0]
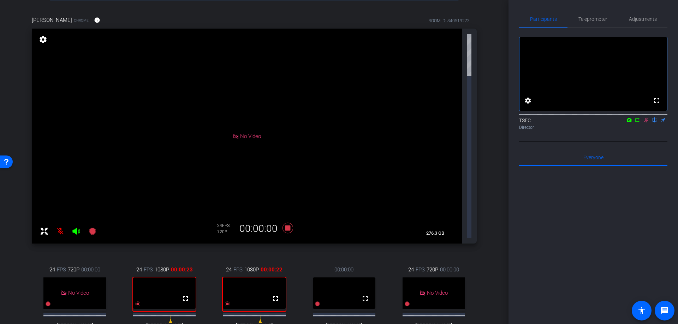
drag, startPoint x: 242, startPoint y: 196, endPoint x: 236, endPoint y: 203, distance: 8.7
click at [236, 254] on div "24 FPS 1080P 00:00:22 fullscreen Philip Stephens Subject - Chrome settings" at bounding box center [254, 308] width 86 height 109
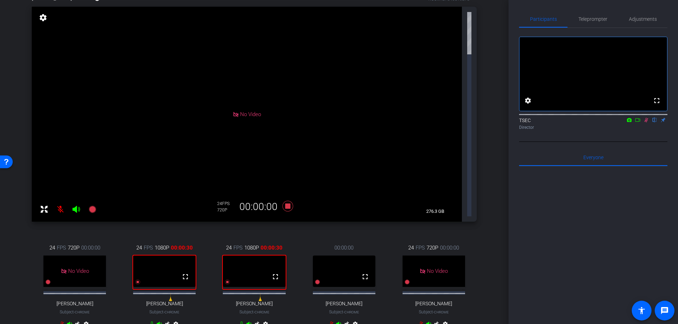
scroll to position [73, 0]
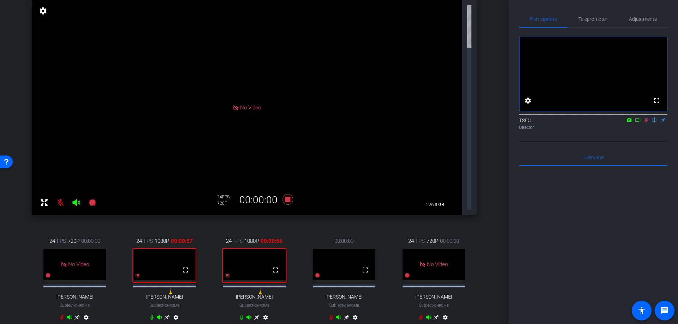
click at [242, 315] on icon at bounding box center [242, 318] width 6 height 6
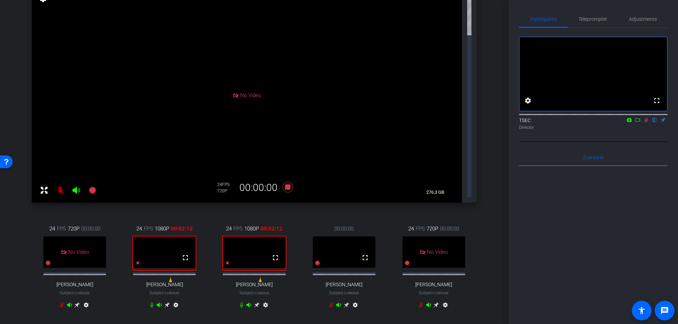
scroll to position [89, 0]
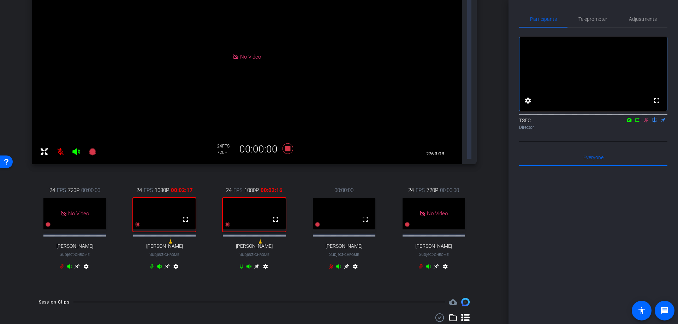
scroll to position [130, 0]
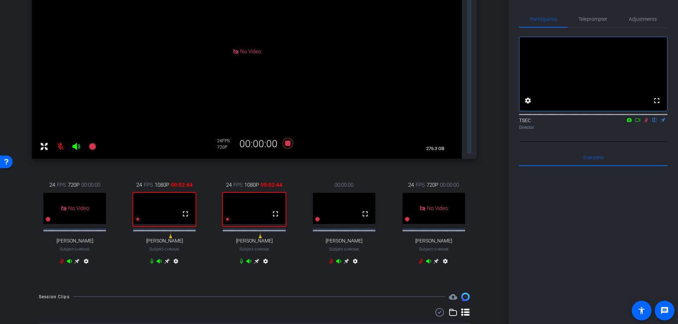
click at [242, 259] on icon at bounding box center [241, 261] width 3 height 5
click at [242, 259] on icon at bounding box center [242, 261] width 4 height 5
click at [242, 259] on icon at bounding box center [241, 261] width 3 height 5
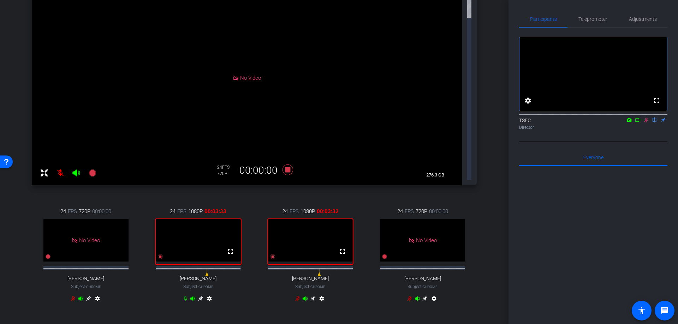
scroll to position [99, 0]
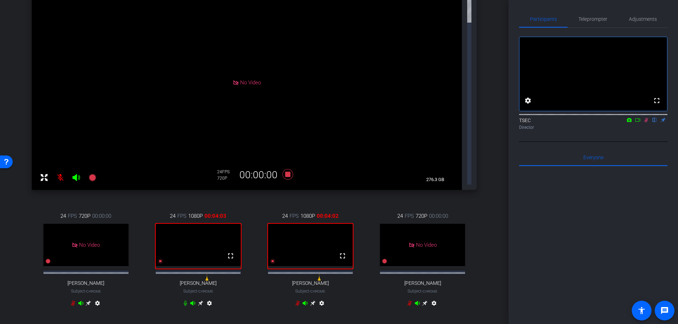
click at [297, 301] on icon at bounding box center [298, 304] width 6 height 6
click at [298, 301] on icon at bounding box center [298, 304] width 6 height 6
click at [298, 301] on icon at bounding box center [298, 303] width 4 height 5
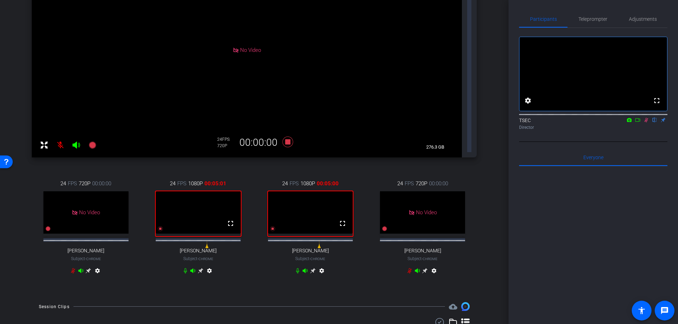
scroll to position [130, 0]
click at [637, 122] on icon at bounding box center [638, 120] width 5 height 4
click at [300, 269] on icon at bounding box center [298, 272] width 6 height 6
click at [299, 269] on icon at bounding box center [298, 272] width 6 height 6
click at [298, 270] on icon at bounding box center [297, 272] width 3 height 5
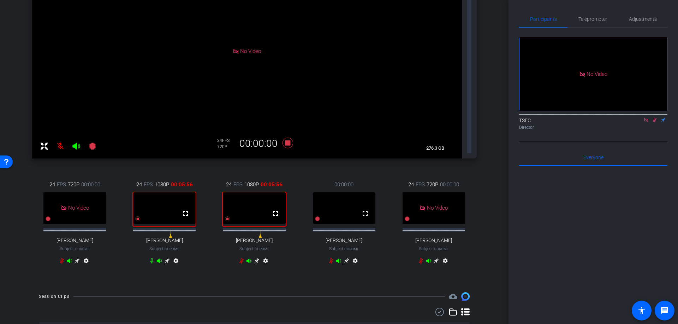
click at [243, 258] on icon at bounding box center [242, 261] width 6 height 6
drag, startPoint x: 241, startPoint y: 112, endPoint x: 233, endPoint y: 122, distance: 12.8
click at [233, 169] on div "24 FPS 1080P 00:06:33 fullscreen Philip Stephens Subject - Chrome settings" at bounding box center [254, 223] width 86 height 109
click at [242, 258] on icon at bounding box center [241, 260] width 3 height 5
click at [242, 258] on icon at bounding box center [242, 260] width 4 height 5
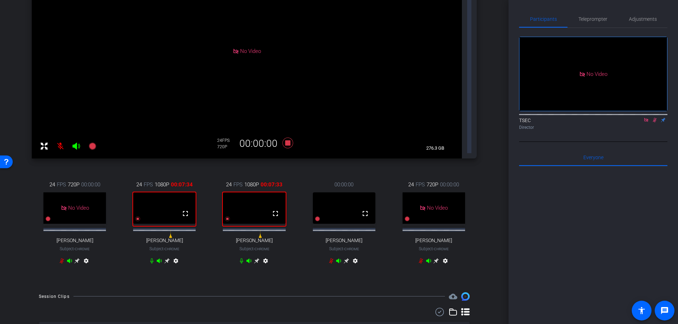
click at [242, 258] on icon at bounding box center [242, 261] width 6 height 6
click at [242, 258] on icon at bounding box center [241, 260] width 3 height 5
click at [242, 258] on icon at bounding box center [242, 261] width 6 height 6
click at [242, 258] on icon at bounding box center [241, 260] width 3 height 5
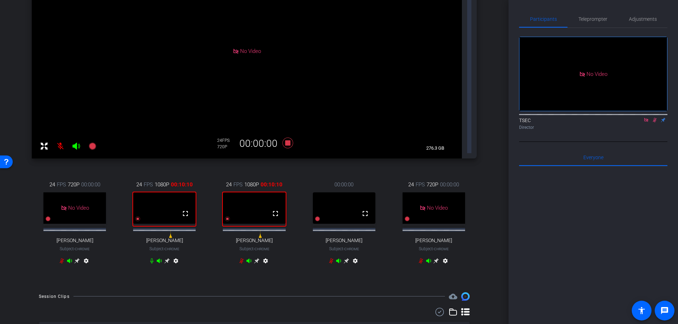
click at [242, 258] on icon at bounding box center [242, 261] width 6 height 6
click at [242, 258] on icon at bounding box center [241, 260] width 3 height 5
click at [242, 258] on icon at bounding box center [242, 261] width 6 height 6
click at [242, 258] on icon at bounding box center [241, 260] width 3 height 5
click at [644, 123] on icon at bounding box center [647, 120] width 6 height 5
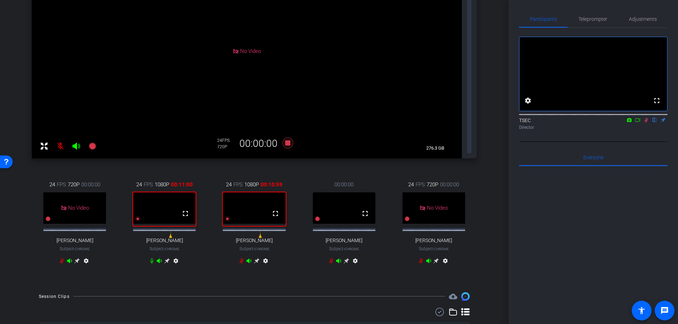
click at [640, 123] on icon at bounding box center [638, 120] width 6 height 5
click at [243, 258] on icon at bounding box center [242, 261] width 6 height 6
drag, startPoint x: 243, startPoint y: 111, endPoint x: 241, endPoint y: 120, distance: 9.7
click at [241, 169] on div "24 FPS 1080P 00:11:55 fullscreen Philip Stephens Subject - Chrome settings" at bounding box center [254, 223] width 86 height 109
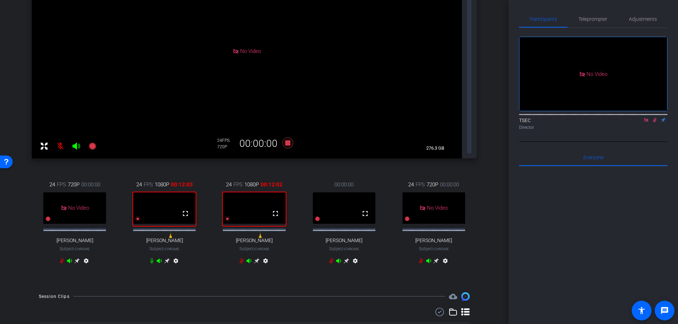
click at [241, 258] on icon at bounding box center [242, 261] width 6 height 6
click at [242, 258] on icon at bounding box center [241, 260] width 3 height 5
click at [242, 258] on icon at bounding box center [242, 261] width 6 height 6
drag, startPoint x: 242, startPoint y: 111, endPoint x: 241, endPoint y: 124, distance: 12.4
click at [241, 169] on div "24 FPS 1080P 00:13:16 fullscreen Philip Stephens Subject - Chrome settings" at bounding box center [254, 223] width 86 height 109
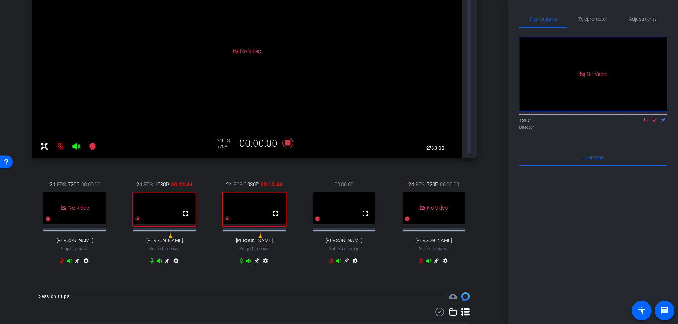
click at [241, 258] on icon at bounding box center [241, 260] width 3 height 5
click at [242, 258] on icon at bounding box center [242, 260] width 4 height 5
click at [242, 258] on icon at bounding box center [242, 261] width 6 height 6
click at [242, 258] on icon at bounding box center [242, 260] width 4 height 5
click at [242, 258] on icon at bounding box center [242, 261] width 6 height 6
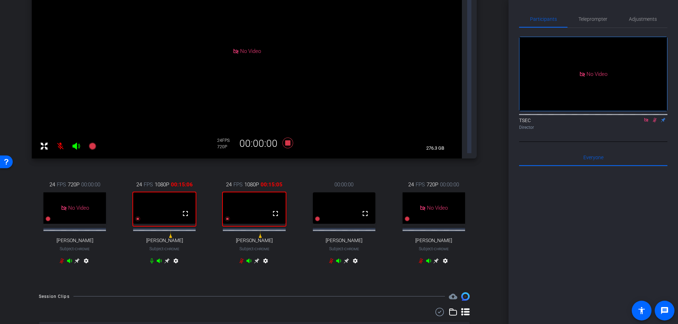
click at [242, 258] on icon at bounding box center [242, 260] width 4 height 5
click at [242, 258] on icon at bounding box center [242, 261] width 6 height 6
click at [242, 258] on icon at bounding box center [242, 260] width 4 height 5
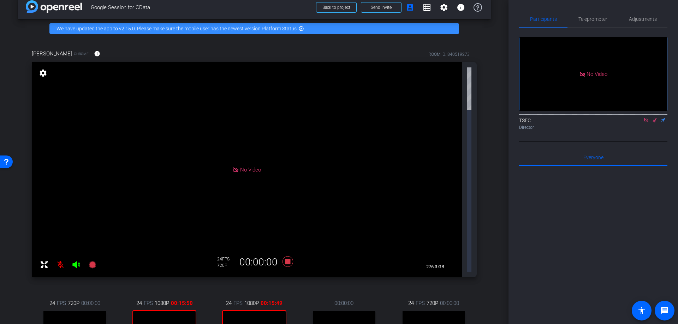
scroll to position [14, 0]
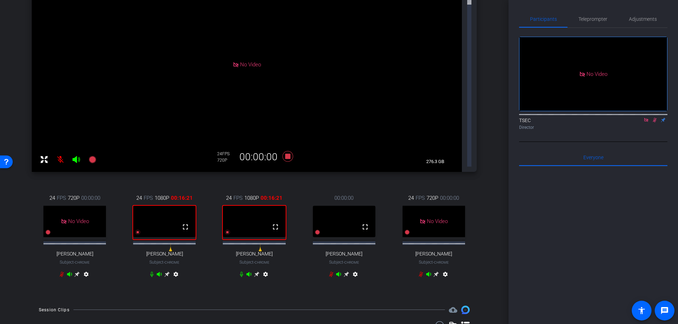
scroll to position [113, 0]
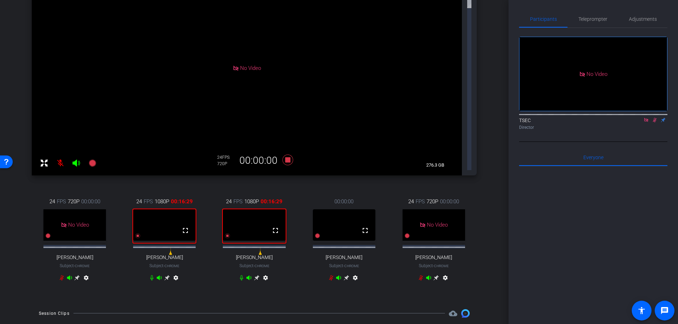
click at [242, 275] on icon at bounding box center [241, 277] width 3 height 5
click at [242, 275] on icon at bounding box center [242, 277] width 4 height 5
click at [242, 275] on icon at bounding box center [241, 277] width 3 height 5
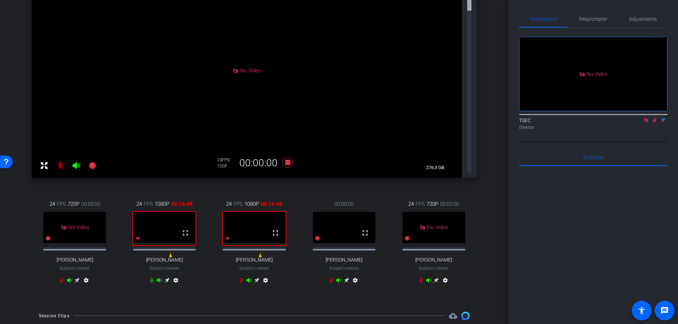
scroll to position [112, 0]
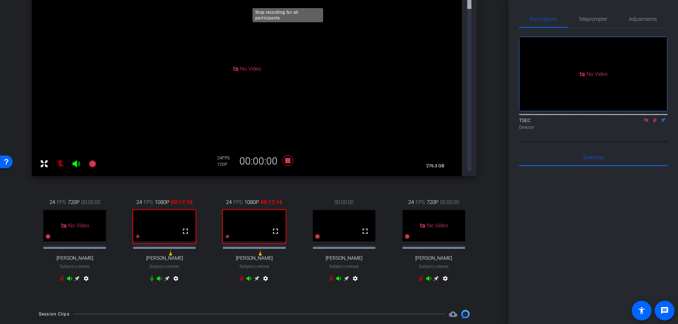
click at [287, 154] on icon at bounding box center [287, 160] width 17 height 13
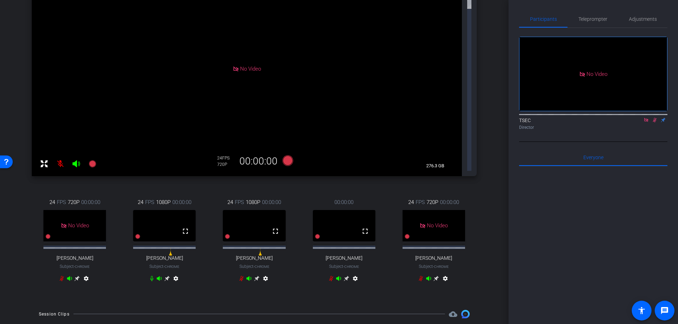
click at [653, 123] on icon at bounding box center [655, 120] width 6 height 5
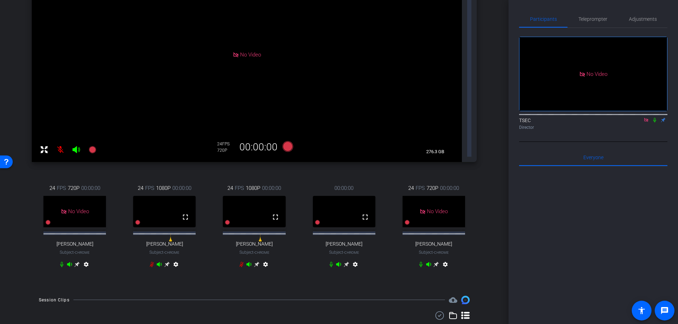
scroll to position [139, 0]
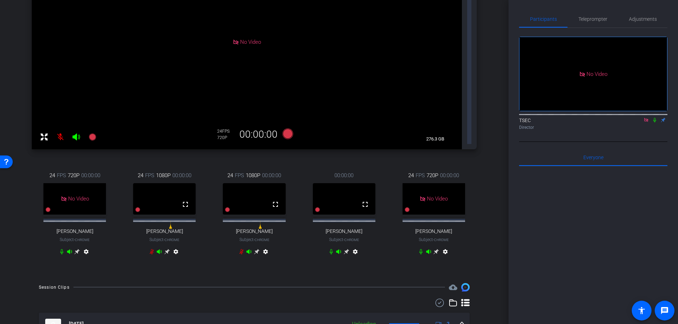
click at [176, 249] on mat-icon "settings" at bounding box center [176, 253] width 8 height 8
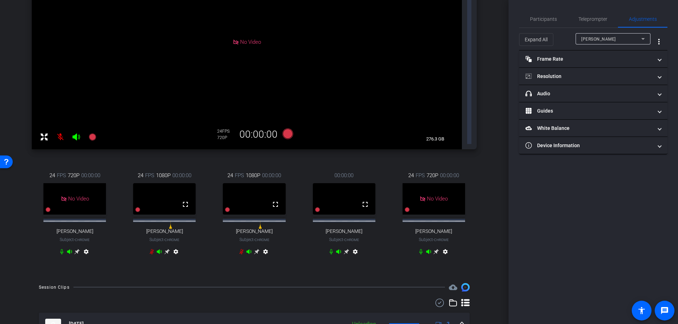
click at [176, 249] on mat-icon "settings" at bounding box center [176, 253] width 8 height 8
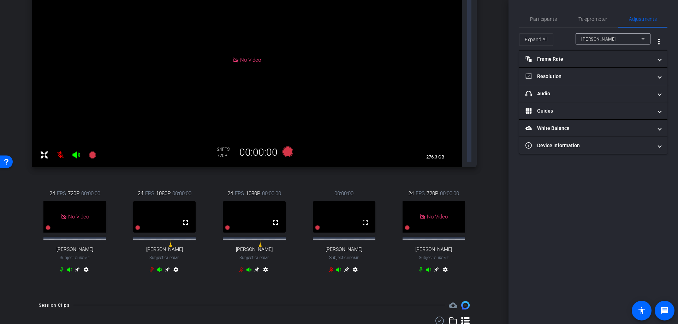
scroll to position [119, 0]
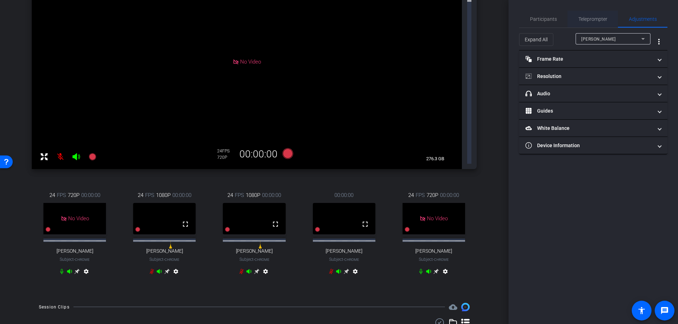
click at [583, 17] on span "Teleprompter" at bounding box center [593, 19] width 29 height 5
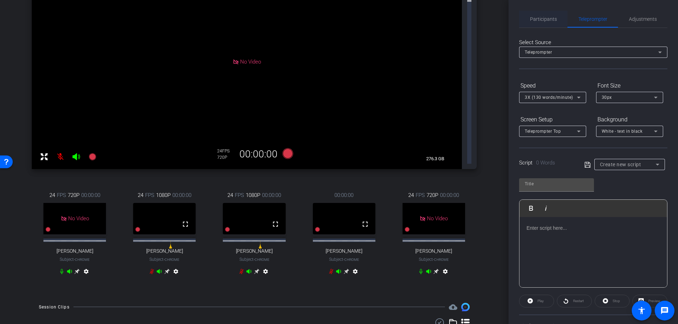
click at [543, 17] on span "Participants" at bounding box center [543, 19] width 27 height 5
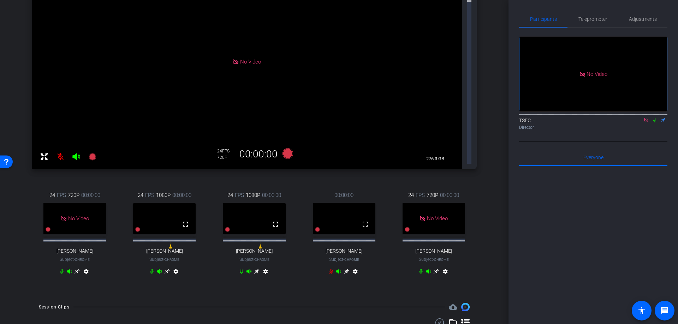
click at [242, 269] on icon at bounding box center [242, 272] width 6 height 6
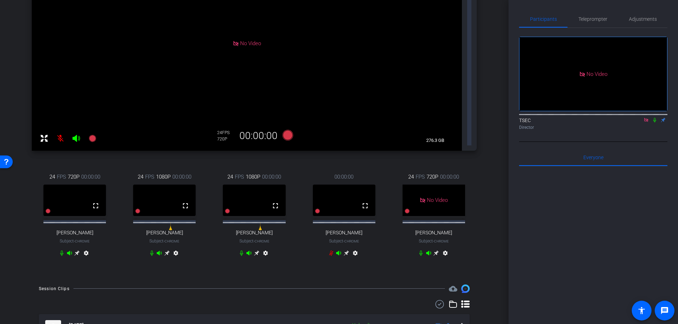
scroll to position [139, 0]
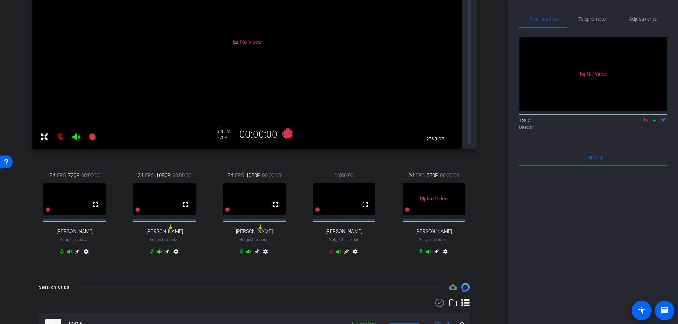
click at [241, 249] on icon at bounding box center [241, 251] width 3 height 5
click at [647, 118] on icon at bounding box center [646, 120] width 4 height 4
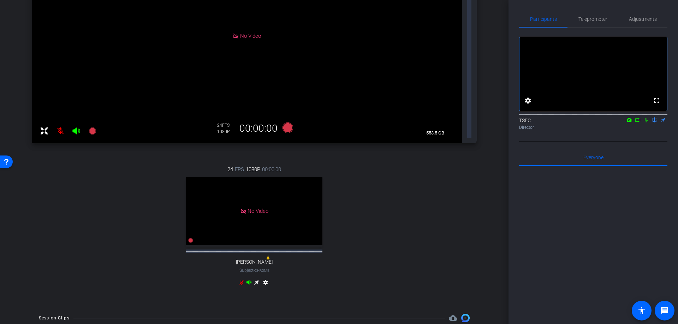
scroll to position [146, 0]
click at [635, 123] on mat-icon at bounding box center [638, 120] width 8 height 6
click at [655, 123] on icon at bounding box center [655, 120] width 3 height 5
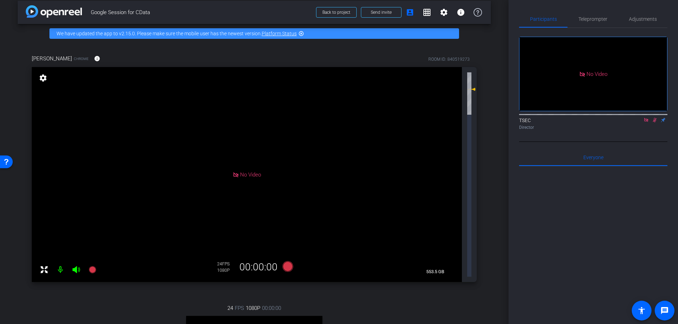
scroll to position [3, 0]
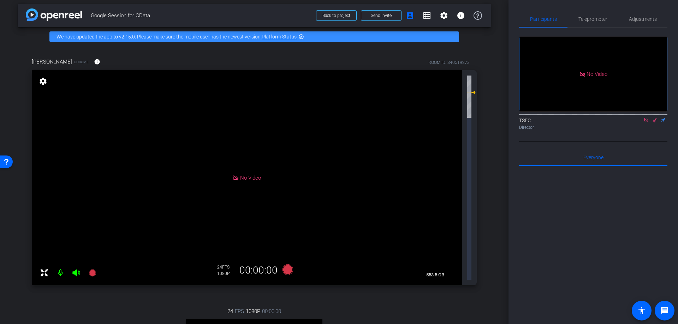
click at [655, 123] on icon at bounding box center [655, 120] width 6 height 5
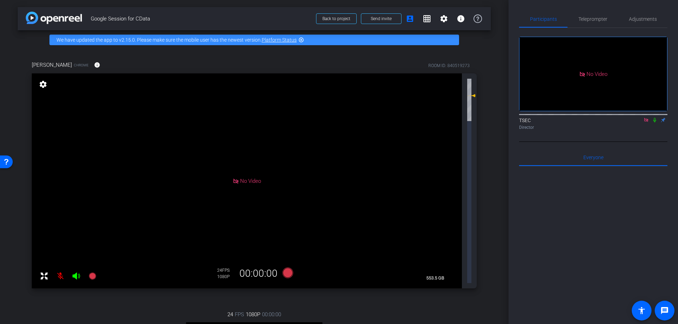
click at [77, 273] on icon at bounding box center [75, 276] width 7 height 7
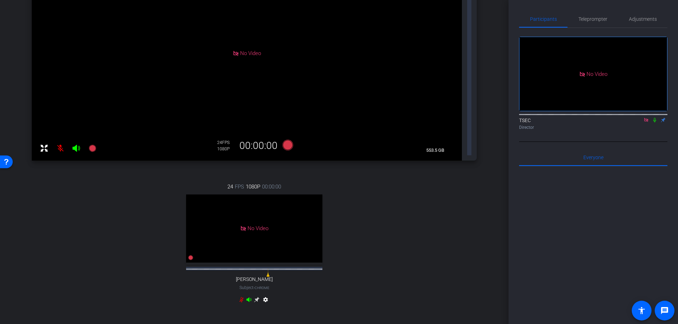
scroll to position [128, 0]
click at [548, 166] on div "Everyone 0" at bounding box center [593, 157] width 148 height 17
click at [586, 160] on span "Everyone 0" at bounding box center [594, 157] width 20 height 5
click at [547, 142] on div "No Video TSEC Director" at bounding box center [593, 85] width 148 height 114
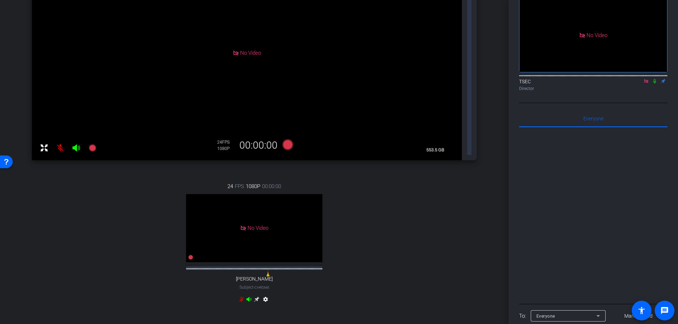
scroll to position [78, 0]
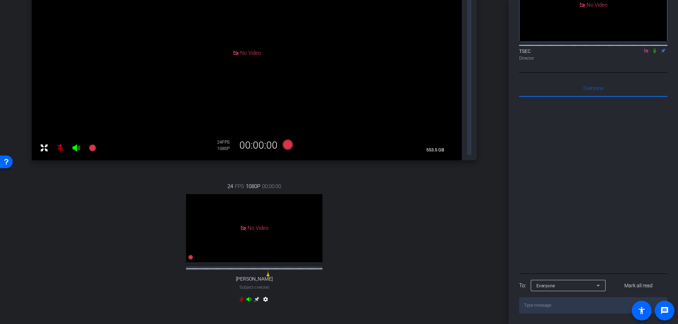
click at [533, 308] on textarea at bounding box center [593, 306] width 148 height 16
type textarea "F"
type textarea "i"
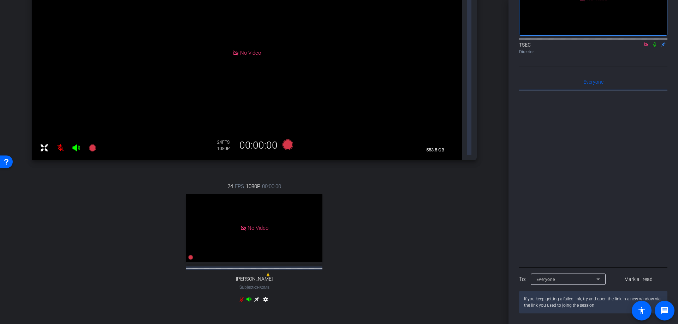
type textarea "If you keep getting a failed link, try and open the link in a new window via th…"
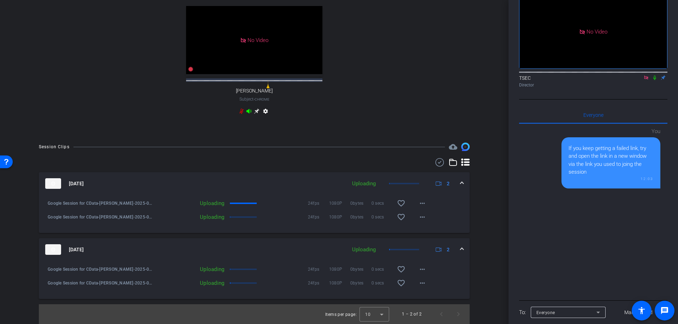
scroll to position [0, 0]
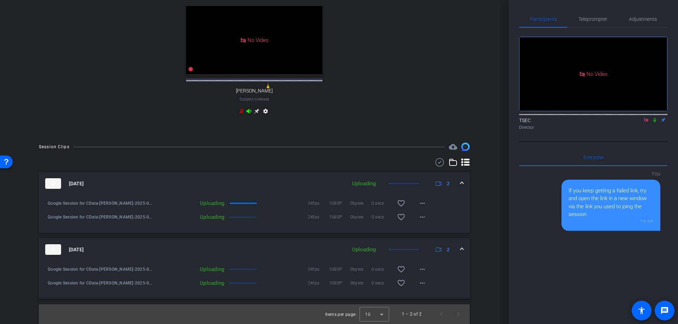
click at [655, 123] on icon at bounding box center [655, 120] width 3 height 5
click at [655, 123] on icon at bounding box center [655, 120] width 4 height 5
click at [646, 122] on icon at bounding box center [646, 120] width 4 height 4
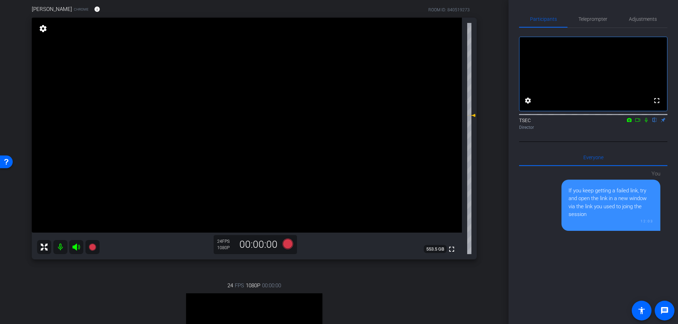
click at [42, 26] on mat-icon "settings" at bounding box center [43, 28] width 10 height 8
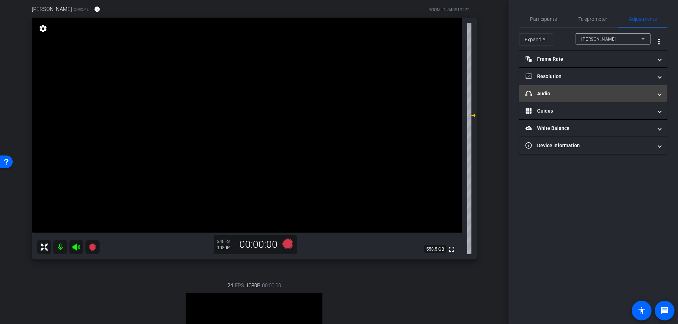
click at [558, 95] on mat-panel-title "headphone icon Audio" at bounding box center [589, 93] width 127 height 7
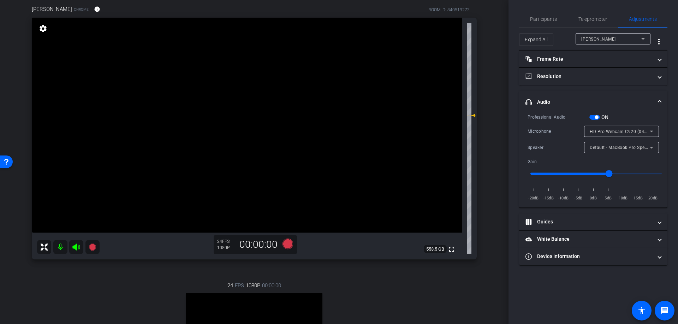
click at [595, 117] on span "button" at bounding box center [597, 118] width 4 height 4
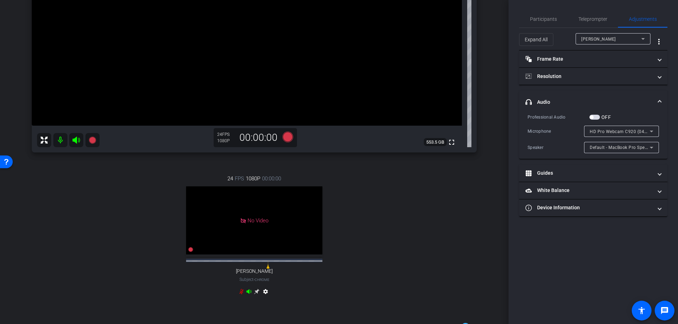
scroll to position [160, 0]
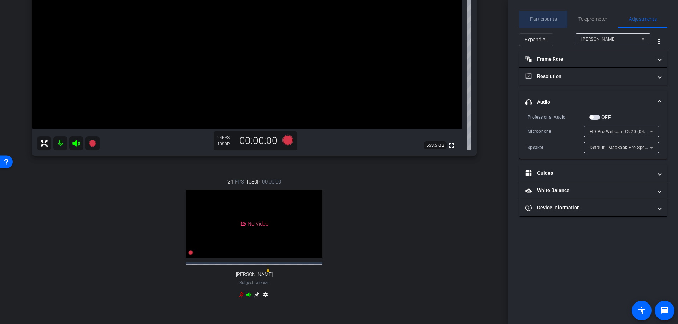
click at [537, 17] on span "Participants" at bounding box center [543, 19] width 27 height 5
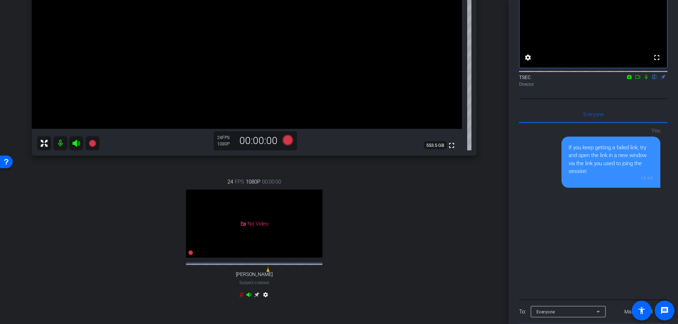
scroll to position [53, 0]
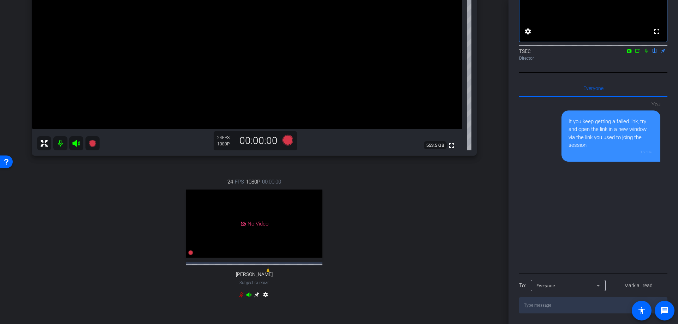
click at [549, 308] on textarea "To enrich screen reader interactions, please activate Accessibility in Grammarl…" at bounding box center [593, 306] width 148 height 16
paste textarea "Re-open the same web browser they used for the recording. Use their original in…"
type textarea "Re-open the same web browser they used for the recording. Use their original in…"
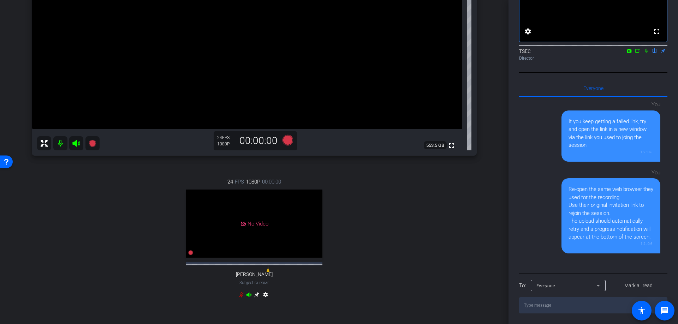
scroll to position [78, 0]
click at [587, 284] on div "Everyone" at bounding box center [567, 286] width 60 height 9
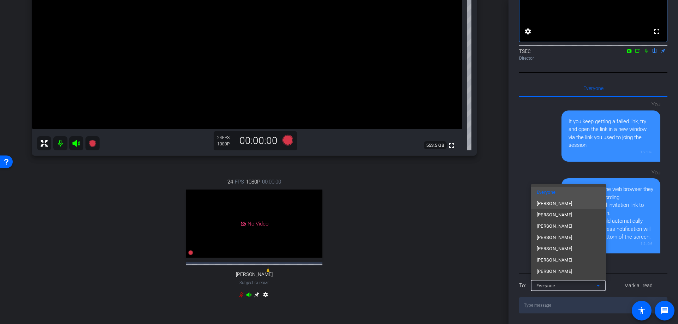
click at [565, 202] on span "Mike Albritton" at bounding box center [555, 204] width 36 height 8
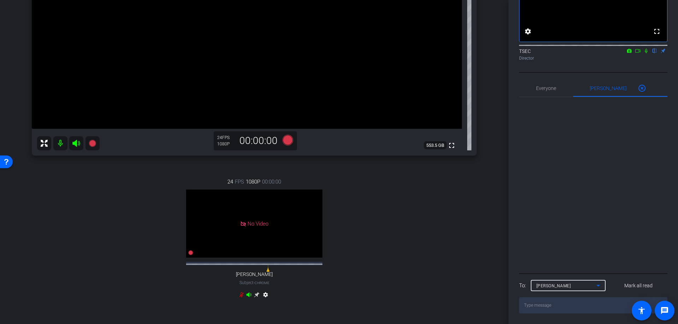
click at [544, 306] on textarea "To enrich screen reader interactions, please activate Accessibility in Grammarl…" at bounding box center [593, 306] width 148 height 16
paste textarea "Re-open the same web browser they used for the recording. Use their original in…"
type textarea "Re-open the same web browser they used for the recording. Use their original in…"
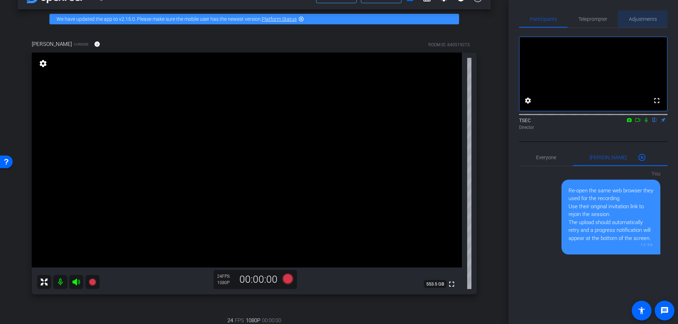
click at [635, 20] on span "Adjustments" at bounding box center [643, 19] width 28 height 5
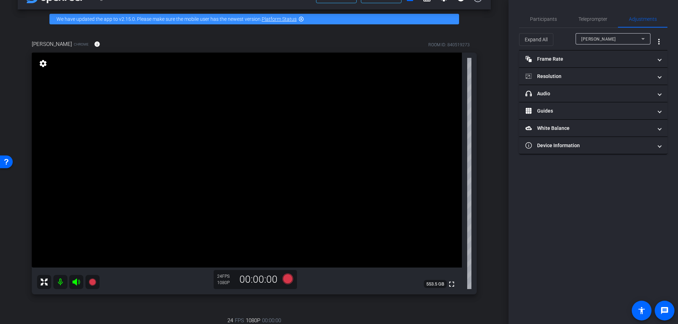
click at [599, 31] on div "Expand All Mike Albritton more_vert" at bounding box center [593, 39] width 148 height 23
click at [597, 39] on span "Mike Albritton" at bounding box center [599, 39] width 35 height 5
click at [597, 40] on div at bounding box center [339, 162] width 678 height 324
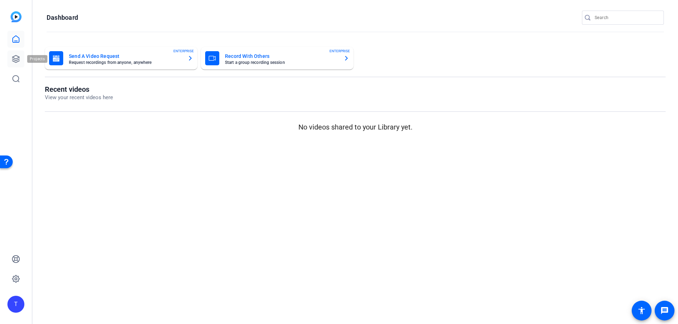
click at [17, 54] on link at bounding box center [15, 59] width 17 height 17
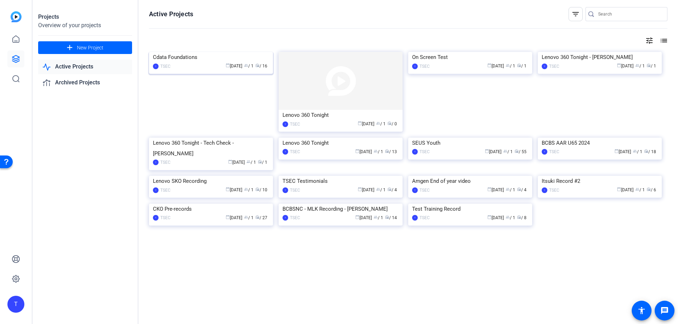
click at [211, 52] on img at bounding box center [211, 52] width 124 height 0
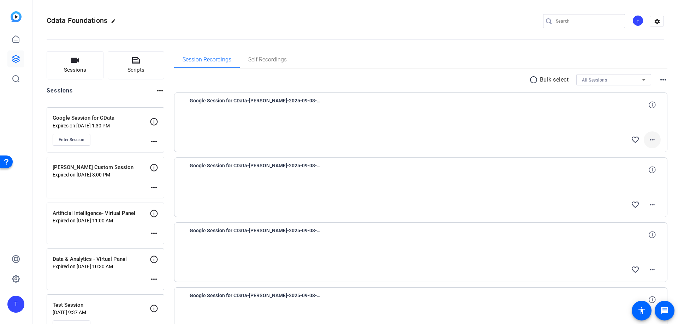
click at [655, 140] on mat-icon "more_horiz" at bounding box center [652, 140] width 8 height 8
click at [655, 140] on div at bounding box center [339, 162] width 678 height 324
click at [323, 115] on div at bounding box center [426, 122] width 472 height 18
click at [82, 140] on span "Enter Session" at bounding box center [72, 140] width 26 height 6
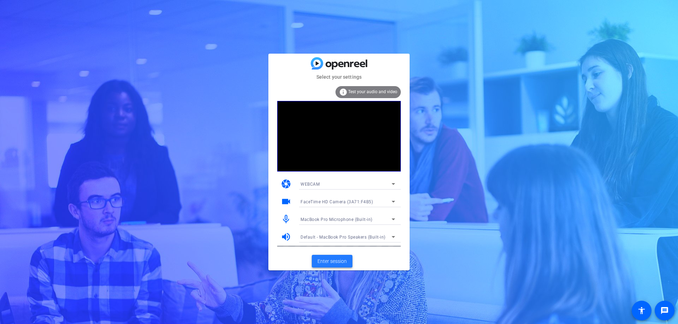
click at [333, 258] on span "Enter session" at bounding box center [332, 261] width 29 height 7
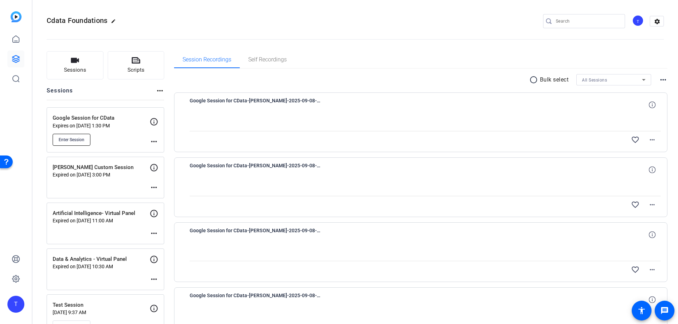
click at [68, 139] on span "Enter Session" at bounding box center [72, 140] width 26 height 6
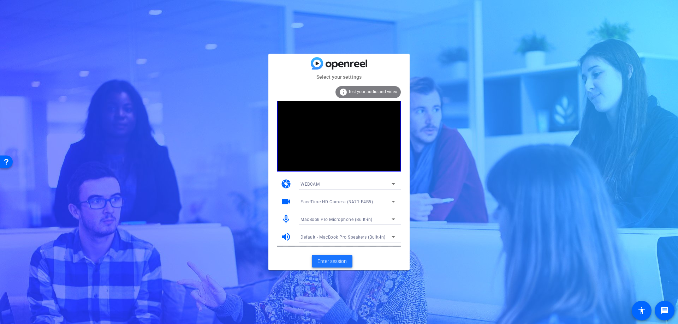
click at [330, 262] on span "Enter session" at bounding box center [332, 261] width 29 height 7
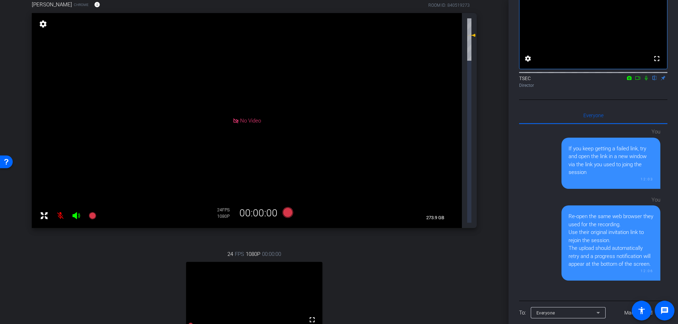
scroll to position [44, 0]
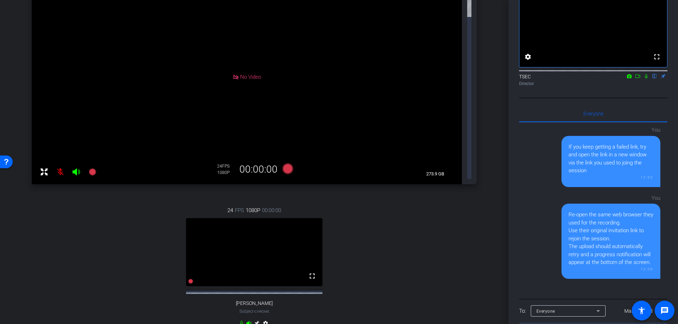
scroll to position [105, 0]
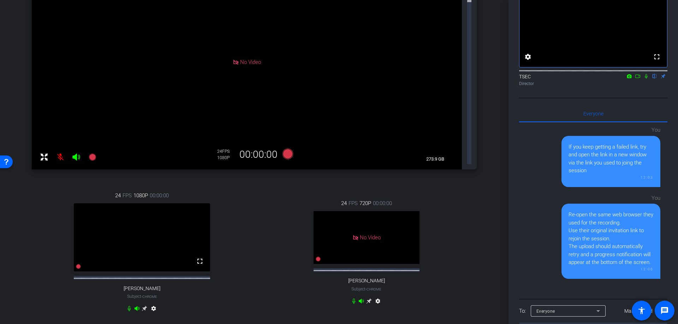
scroll to position [132, 0]
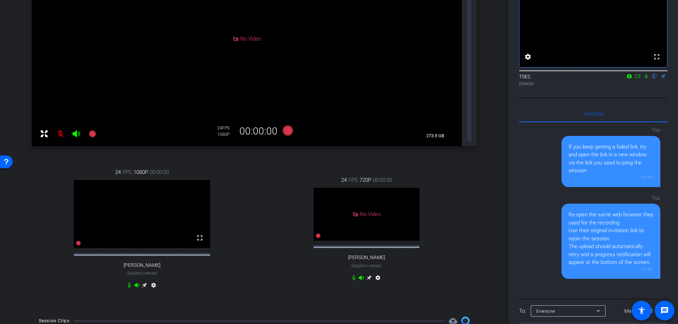
scroll to position [145, 0]
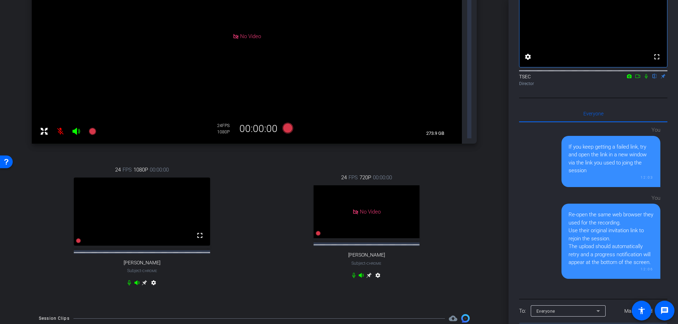
click at [417, 217] on div at bounding box center [339, 162] width 678 height 324
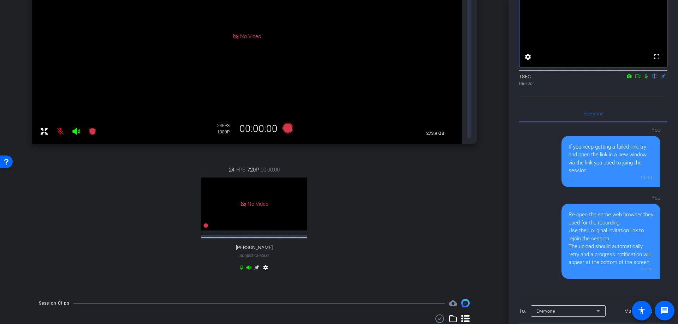
scroll to position [134, 0]
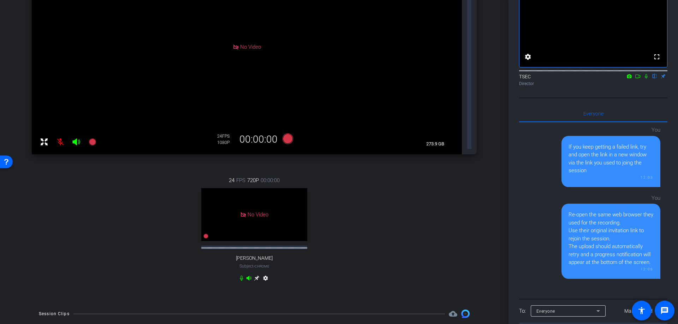
click at [638, 79] on icon at bounding box center [638, 76] width 6 height 5
click at [241, 276] on icon at bounding box center [242, 279] width 6 height 6
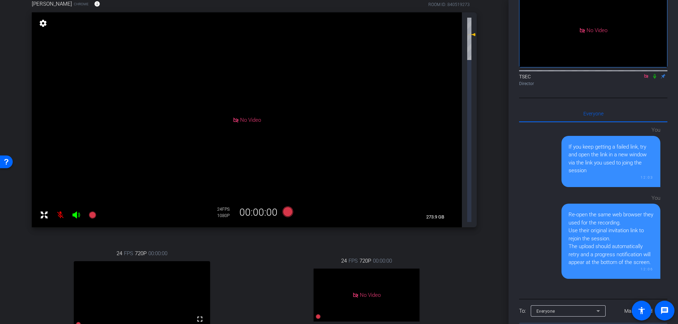
scroll to position [61, 0]
click at [655, 79] on icon at bounding box center [655, 76] width 6 height 5
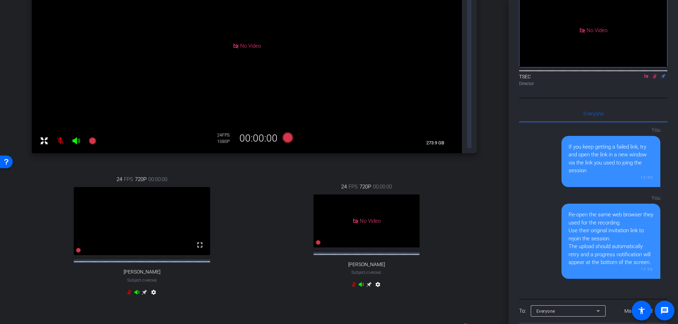
scroll to position [161, 0]
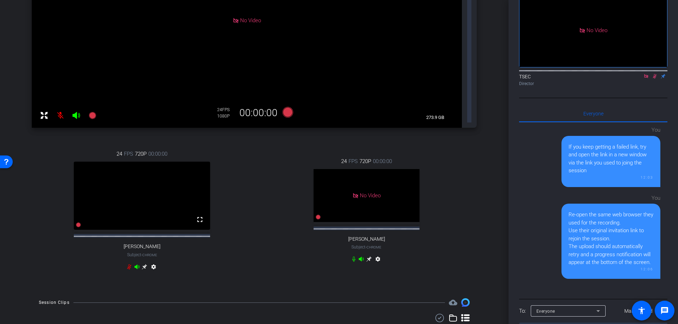
click at [654, 79] on icon at bounding box center [655, 76] width 6 height 5
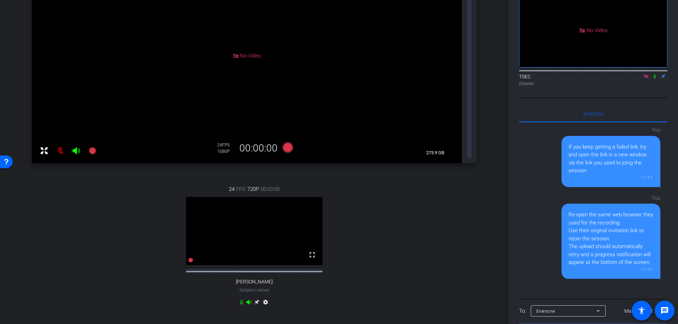
scroll to position [117, 0]
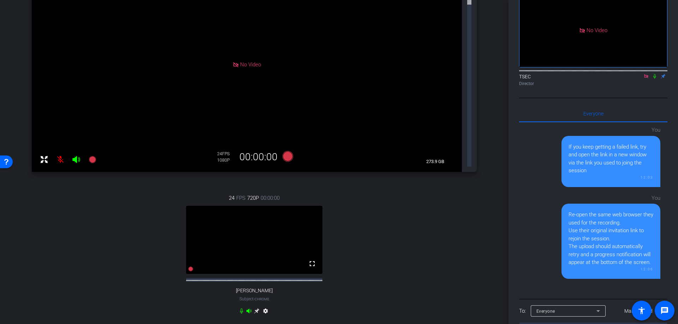
click at [266, 308] on mat-icon "settings" at bounding box center [265, 312] width 8 height 8
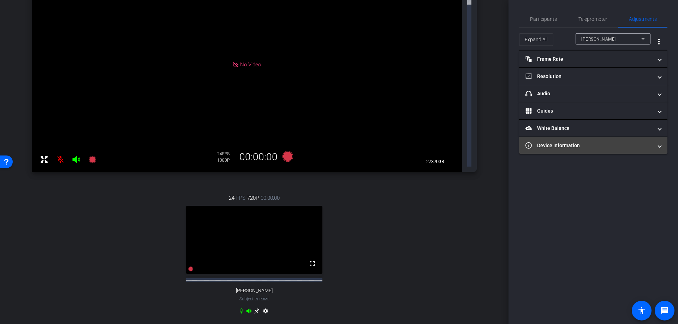
click at [552, 149] on mat-expansion-panel-header "Device Information" at bounding box center [593, 145] width 148 height 17
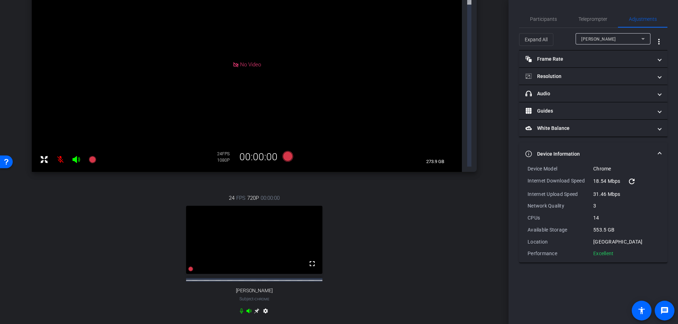
click at [626, 179] on div "18.54 Mbps refresh" at bounding box center [627, 181] width 66 height 8
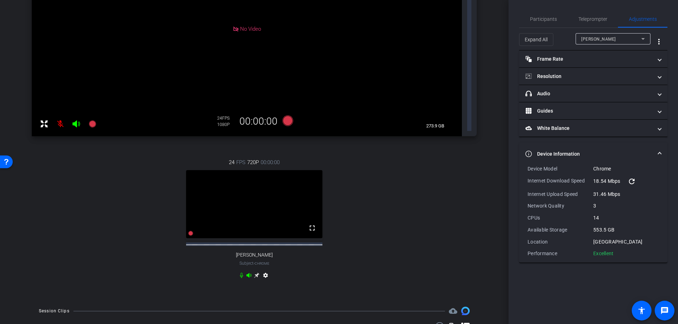
scroll to position [161, 0]
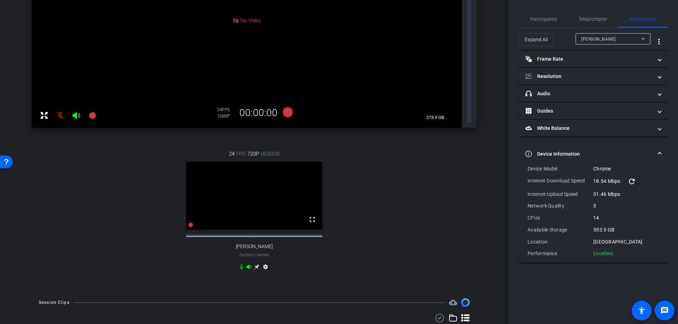
click at [634, 181] on mat-icon "refresh" at bounding box center [632, 181] width 8 height 8
click at [242, 264] on icon at bounding box center [242, 267] width 6 height 6
click at [443, 214] on div at bounding box center [339, 162] width 678 height 324
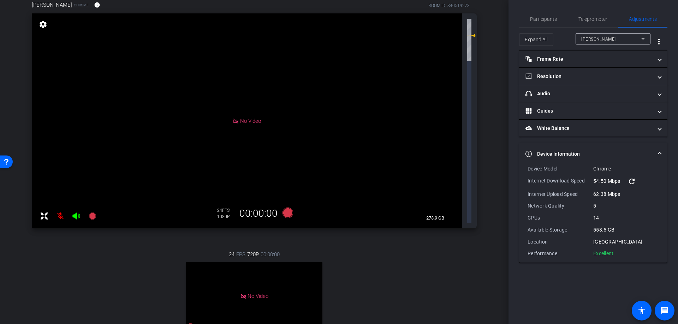
scroll to position [46, 0]
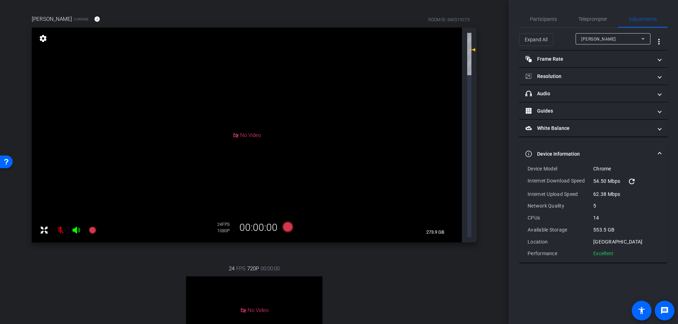
click at [633, 184] on mat-icon "refresh" at bounding box center [632, 181] width 8 height 8
click at [633, 180] on mat-icon "refresh" at bounding box center [632, 181] width 8 height 8
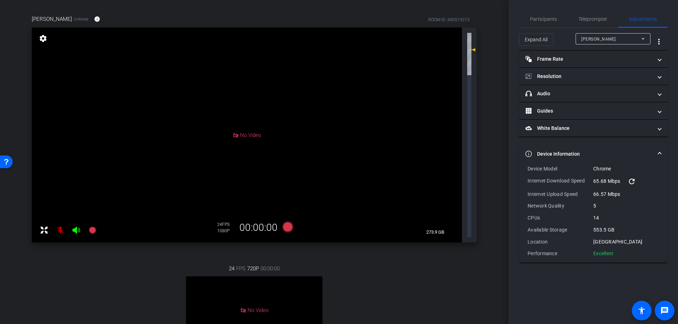
click at [630, 181] on mat-icon "refresh" at bounding box center [632, 181] width 8 height 8
click at [635, 180] on mat-icon "refresh" at bounding box center [632, 181] width 8 height 8
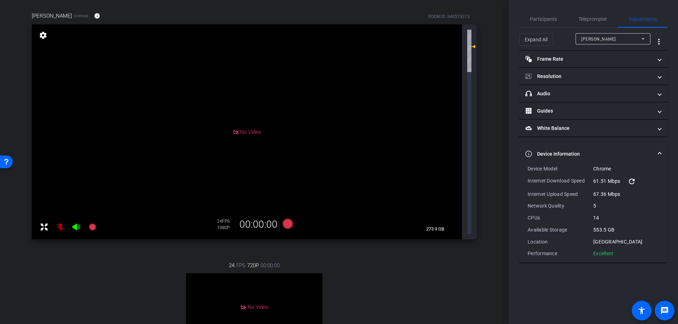
scroll to position [45, 0]
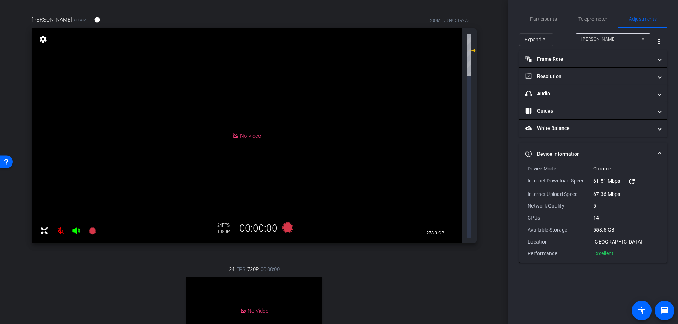
click at [634, 182] on mat-icon "refresh" at bounding box center [632, 181] width 8 height 8
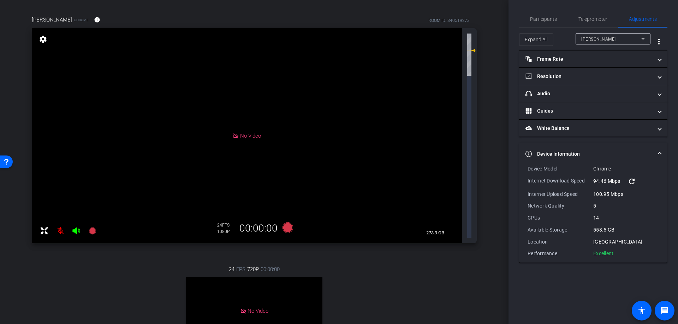
click at [634, 182] on mat-icon "refresh" at bounding box center [632, 181] width 8 height 8
click at [634, 182] on mat-icon "refresh" at bounding box center [635, 181] width 8 height 8
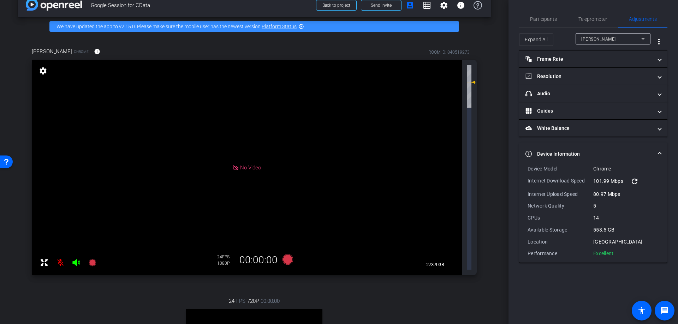
scroll to position [0, 0]
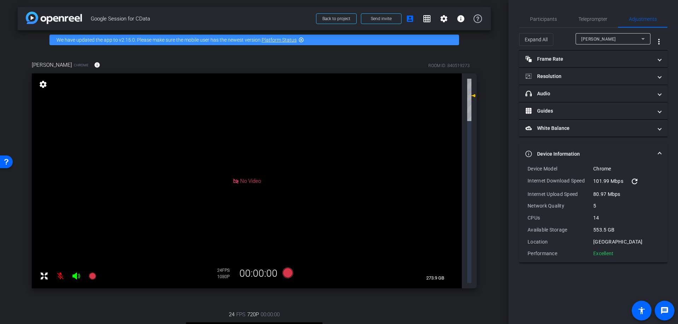
click at [636, 180] on mat-icon "refresh" at bounding box center [635, 181] width 8 height 8
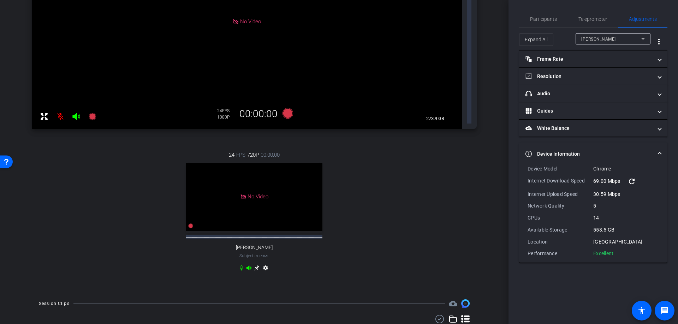
scroll to position [161, 0]
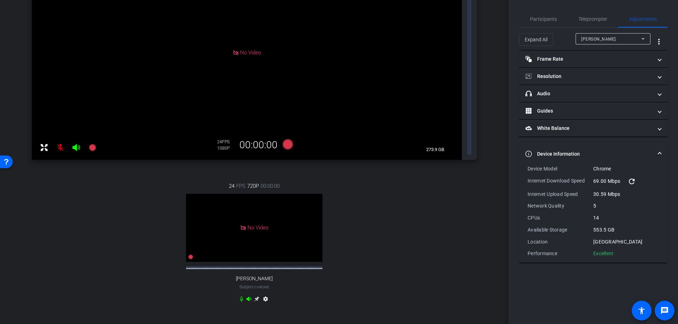
scroll to position [130, 0]
click at [619, 38] on div "Mike Albritton" at bounding box center [612, 39] width 60 height 9
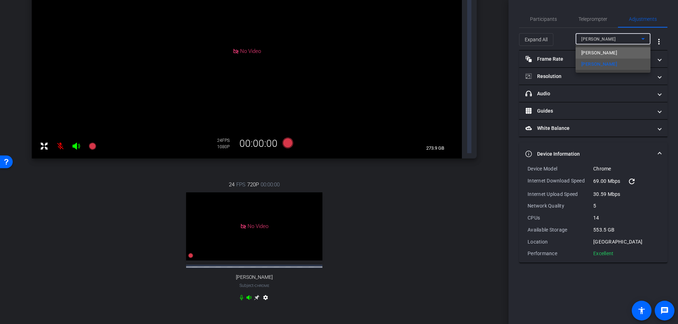
click at [613, 53] on span "[PERSON_NAME]" at bounding box center [600, 53] width 36 height 8
click at [636, 181] on mat-icon "refresh" at bounding box center [635, 181] width 8 height 8
click at [636, 181] on mat-icon "refresh" at bounding box center [632, 181] width 8 height 8
click at [636, 183] on mat-icon "refresh" at bounding box center [632, 181] width 8 height 8
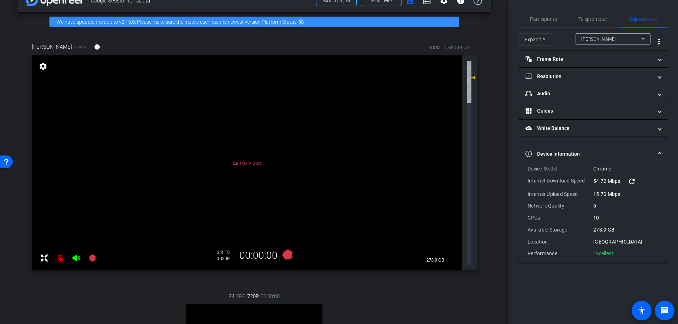
scroll to position [4, 0]
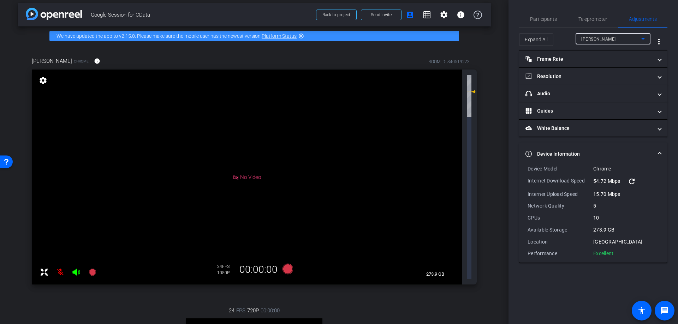
click at [599, 42] on div "[PERSON_NAME]" at bounding box center [612, 39] width 60 height 9
click at [597, 64] on span "Mike Albritton" at bounding box center [600, 64] width 36 height 8
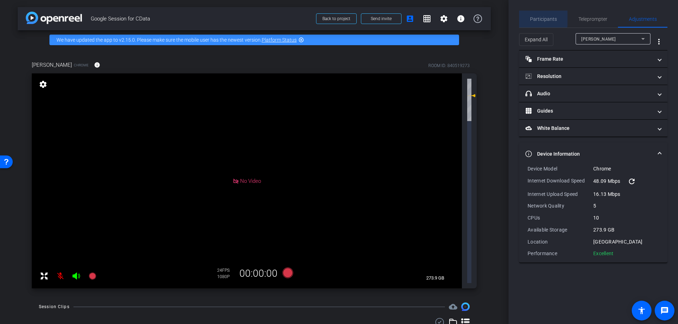
click at [539, 17] on span "Participants" at bounding box center [543, 19] width 27 height 5
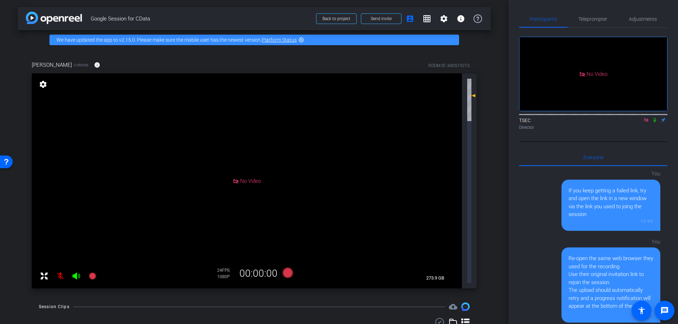
click at [99, 219] on div at bounding box center [339, 162] width 678 height 324
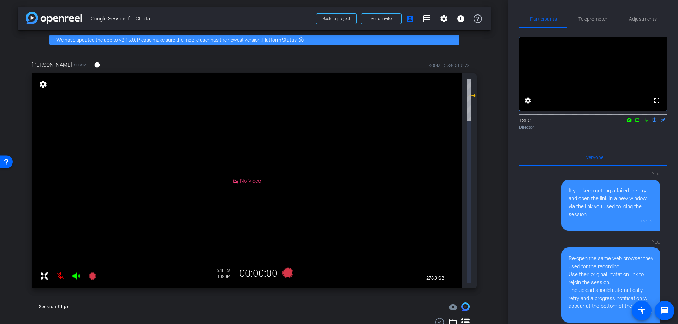
click at [443, 214] on div at bounding box center [339, 162] width 678 height 324
click at [440, 265] on div at bounding box center [339, 162] width 678 height 324
